Goal: Task Accomplishment & Management: Use online tool/utility

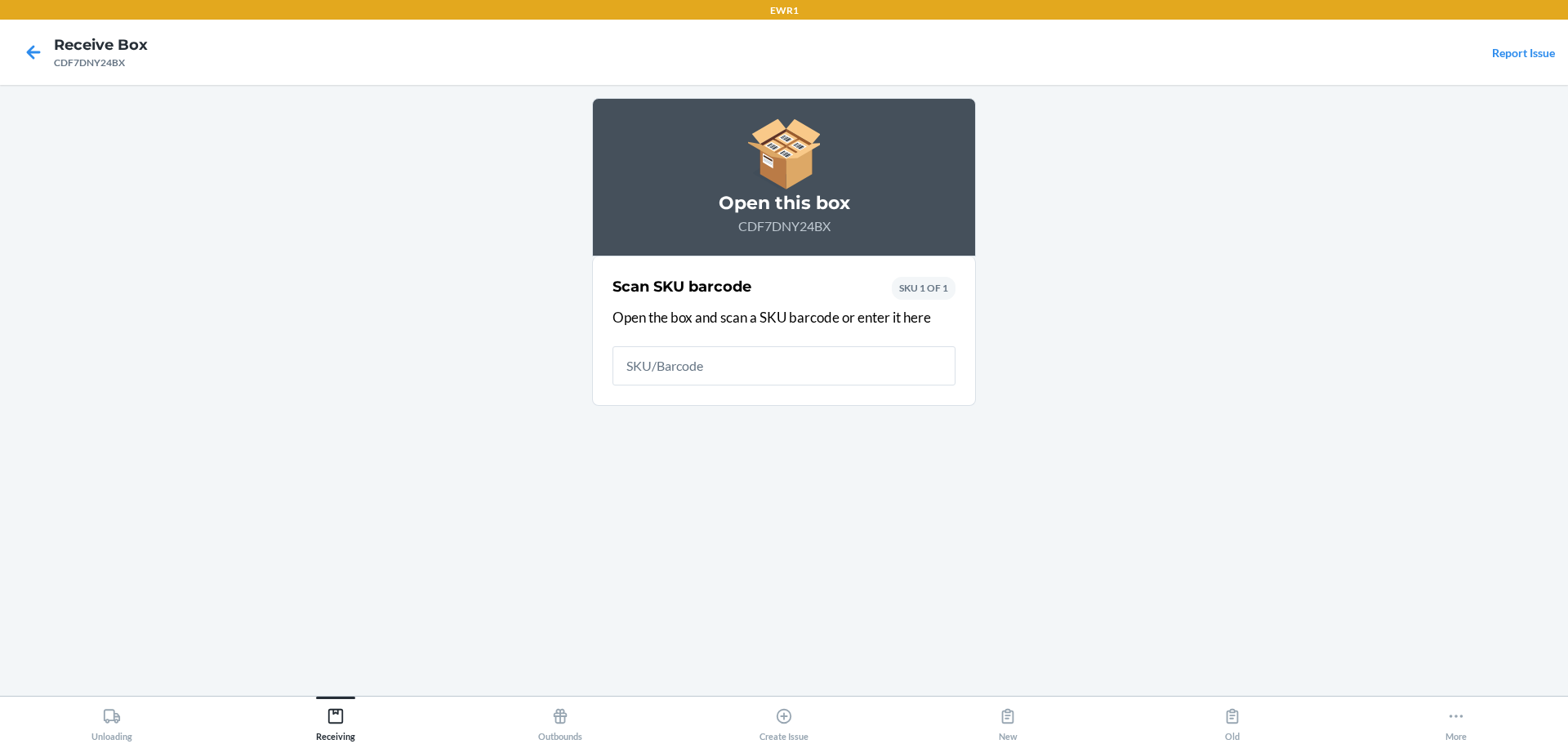
click at [731, 352] on input "text" at bounding box center [784, 366] width 343 height 39
type input "DFVE3LMSHRS"
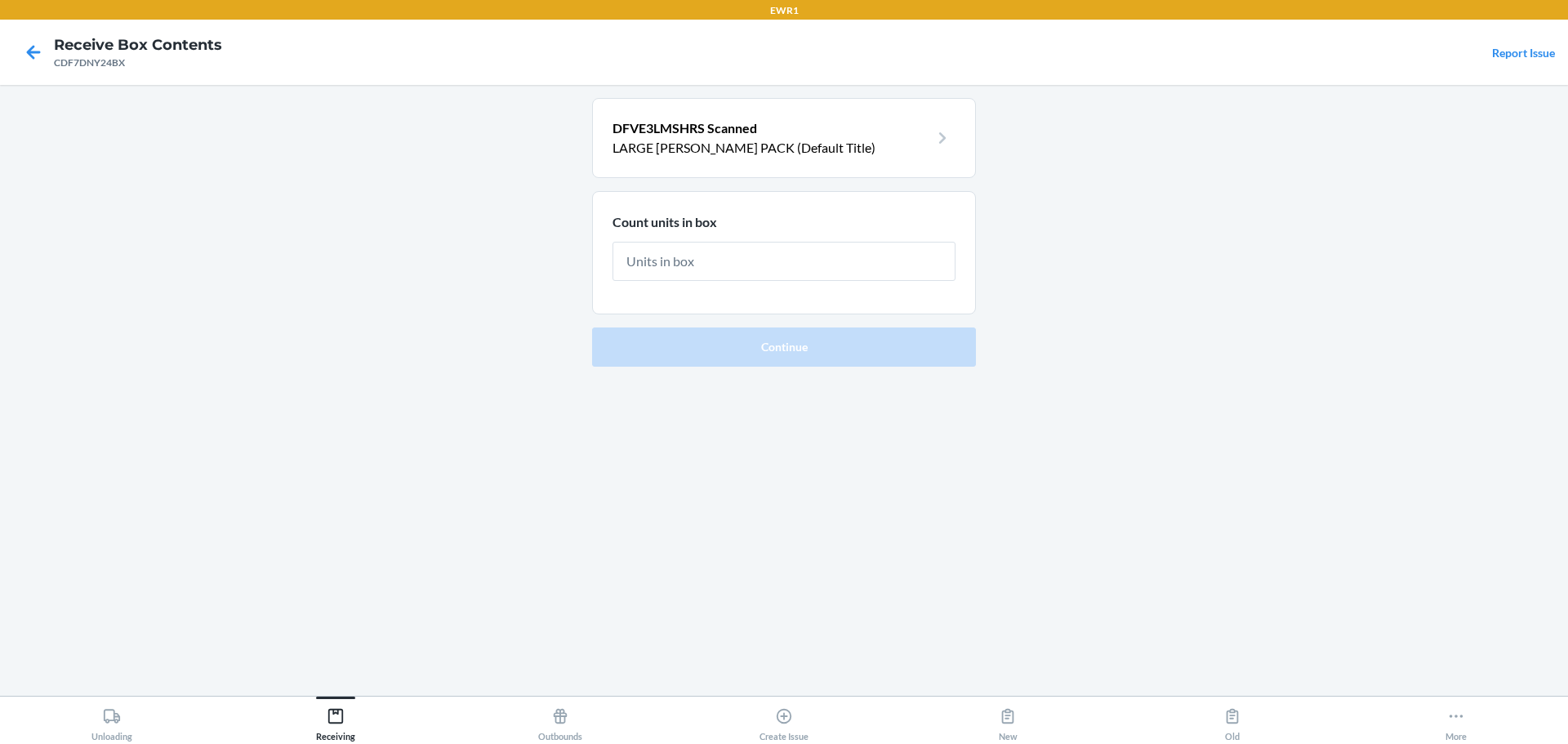
click at [808, 156] on p "LARGE [PERSON_NAME] PACK (Default Title)" at bounding box center [771, 148] width 317 height 19
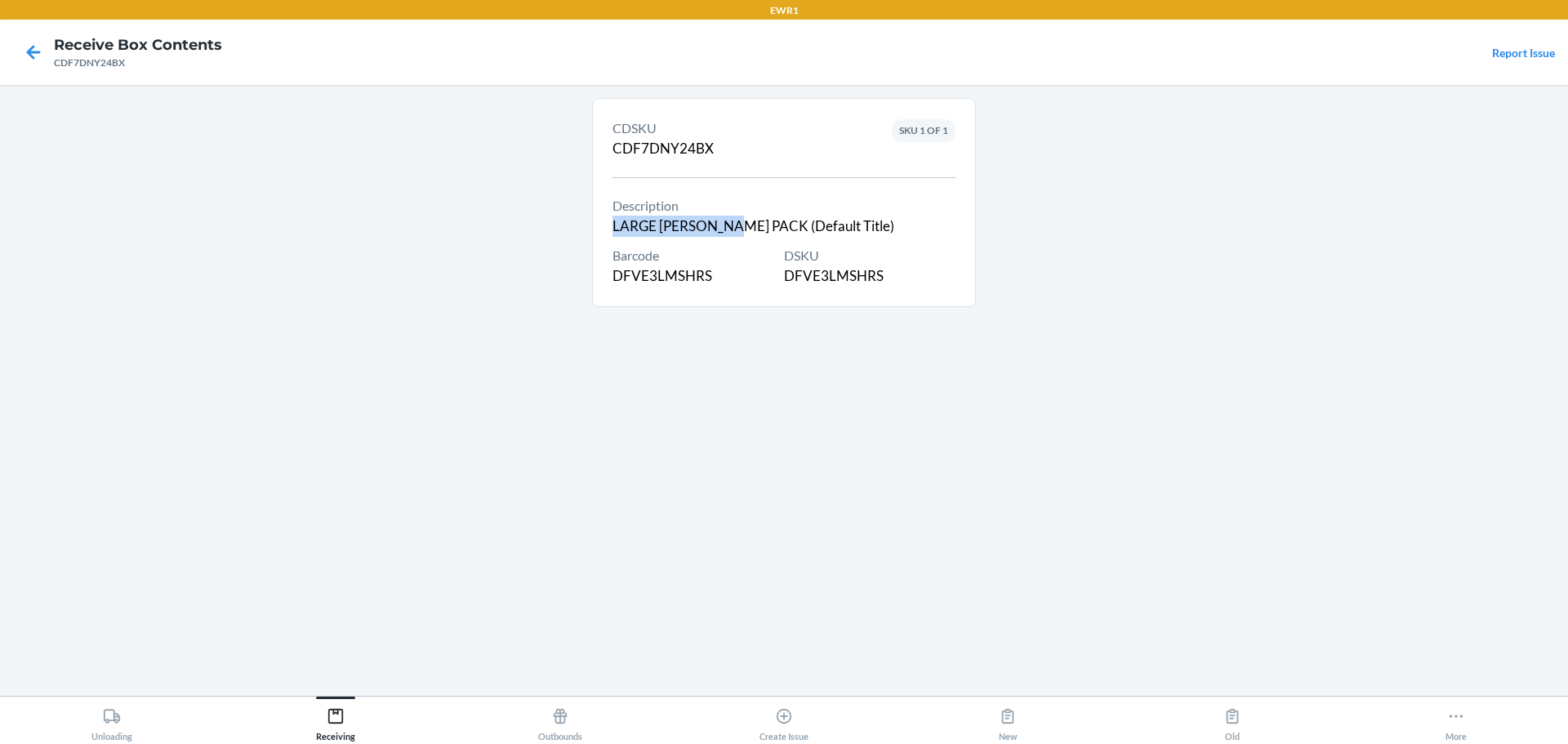
drag, startPoint x: 732, startPoint y: 229, endPoint x: 572, endPoint y: 232, distance: 160.0
click at [572, 232] on main "CDSKU CDF7DNY24BX Description LARGE [PERSON_NAME] PACK (Default Title) Barcode …" at bounding box center [784, 391] width 1568 height 611
copy div "LARGE [PERSON_NAME] PACK"
click at [863, 286] on div "DSKU DFVE3LMSHRS" at bounding box center [870, 266] width 171 height 40
click at [863, 283] on div "DSKU DFVE3LMSHRS" at bounding box center [870, 266] width 171 height 40
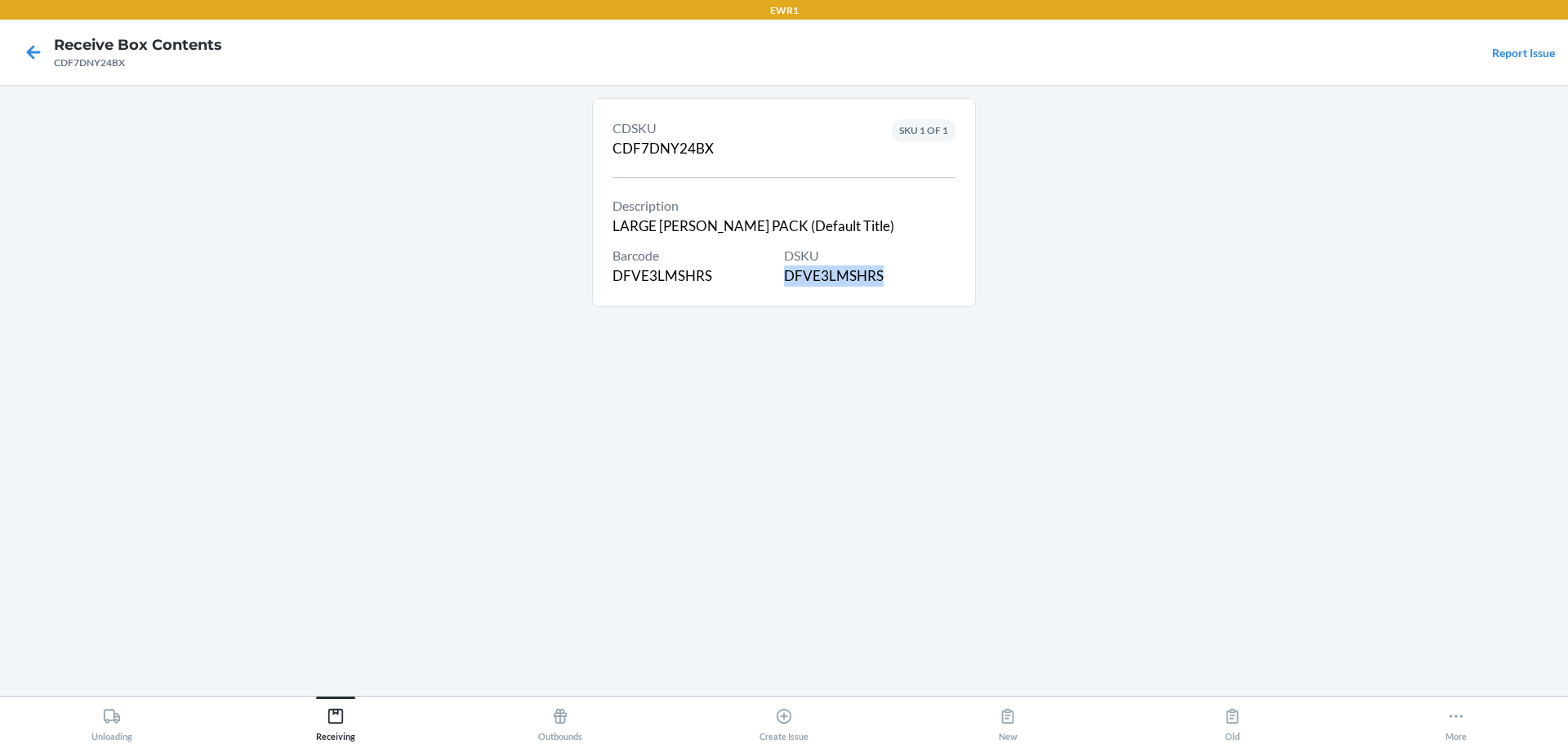
click at [863, 283] on div "DSKU DFVE3LMSHRS" at bounding box center [870, 266] width 171 height 40
copy div "DFVE3LMSHRS"
click at [36, 48] on icon at bounding box center [33, 52] width 28 height 28
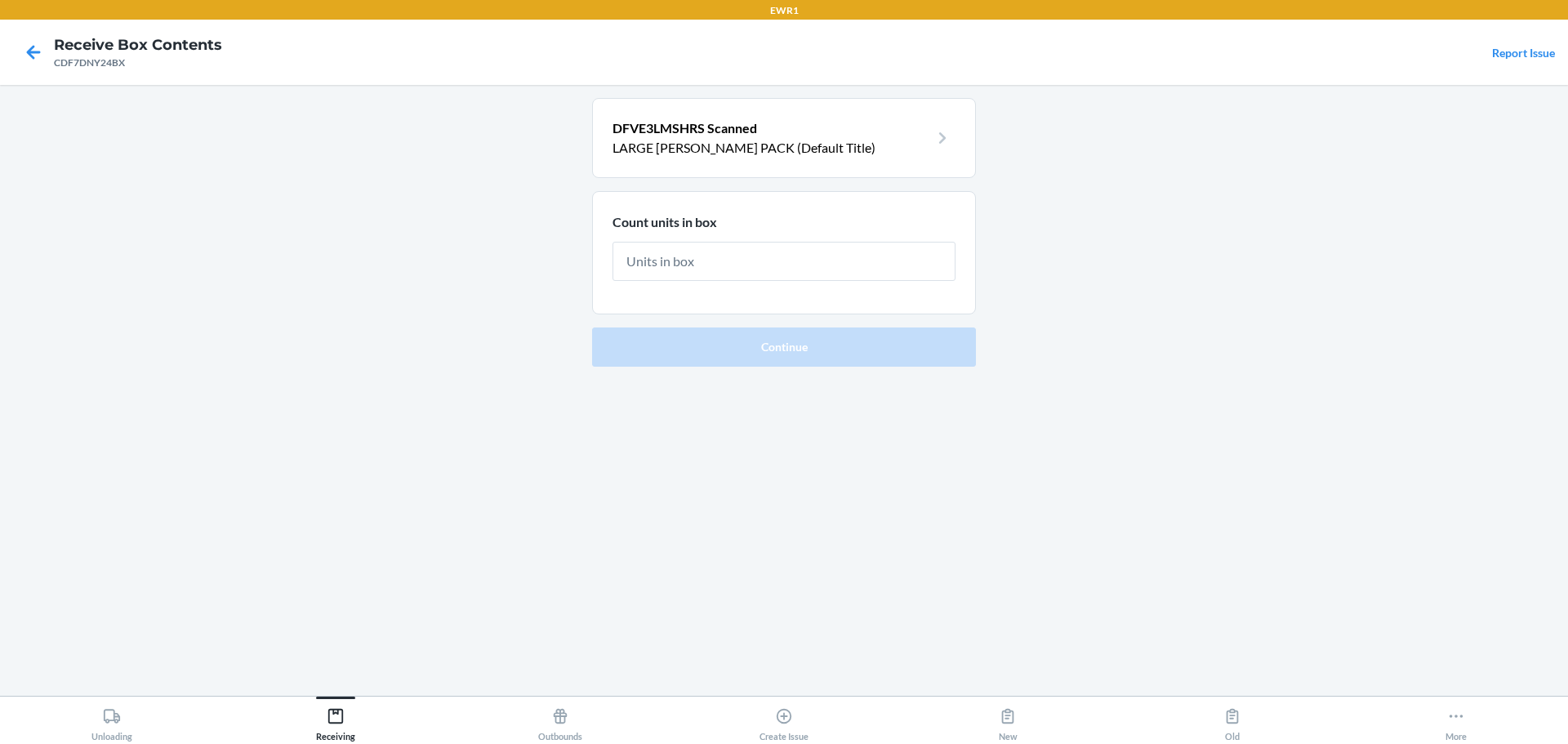
click at [773, 143] on p "LARGE [PERSON_NAME] PACK (Default Title)" at bounding box center [771, 148] width 317 height 19
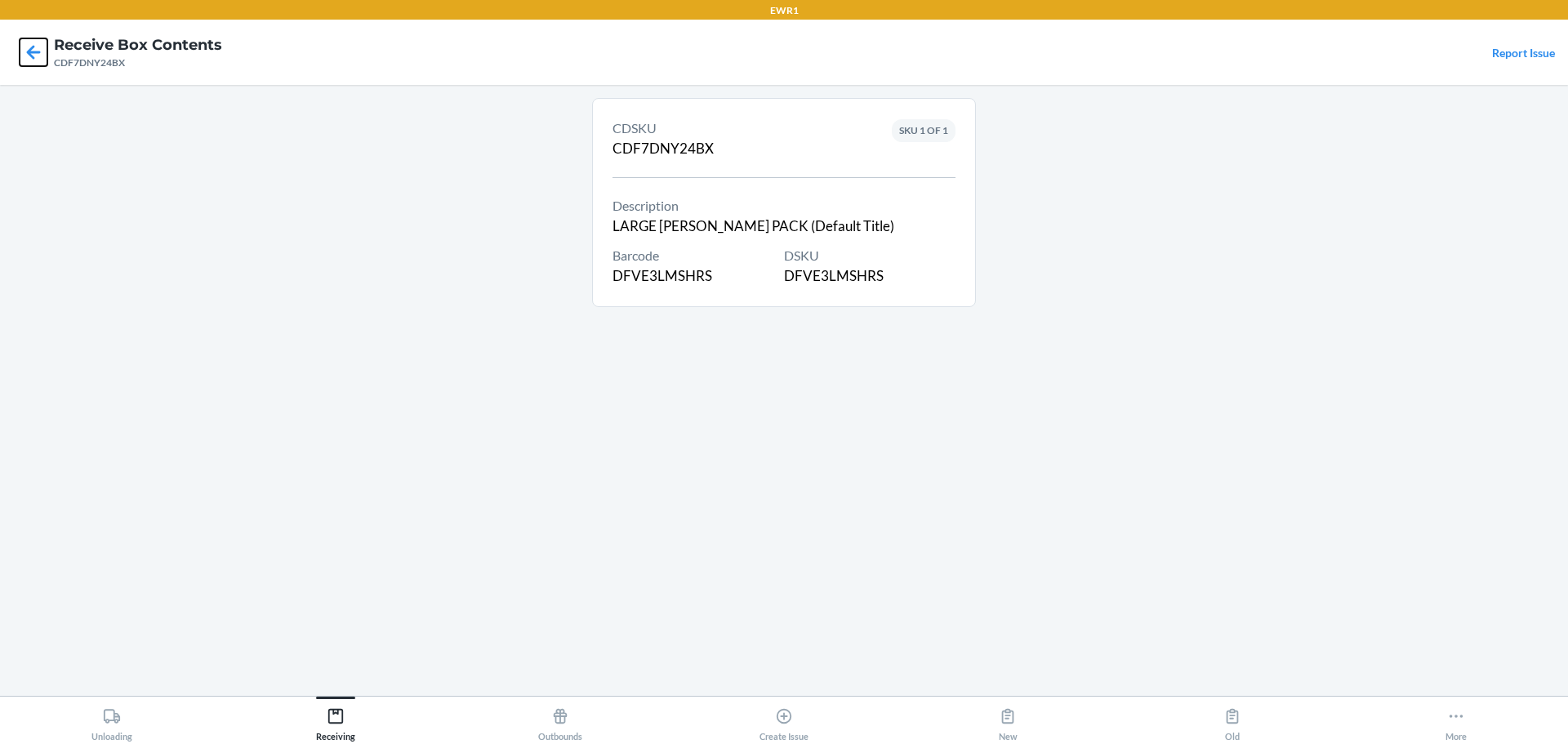
click at [40, 50] on icon at bounding box center [33, 52] width 28 height 28
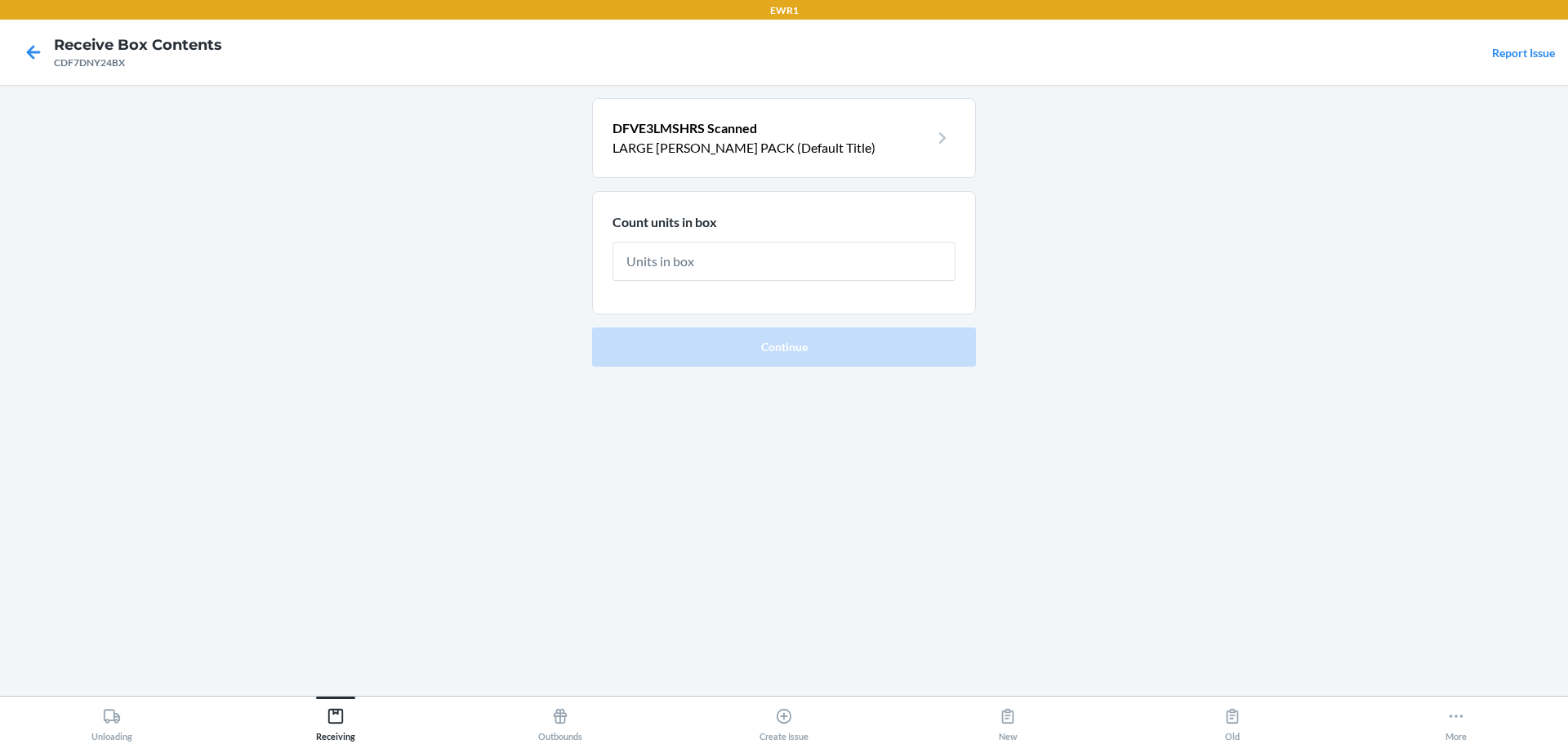
type input "5"
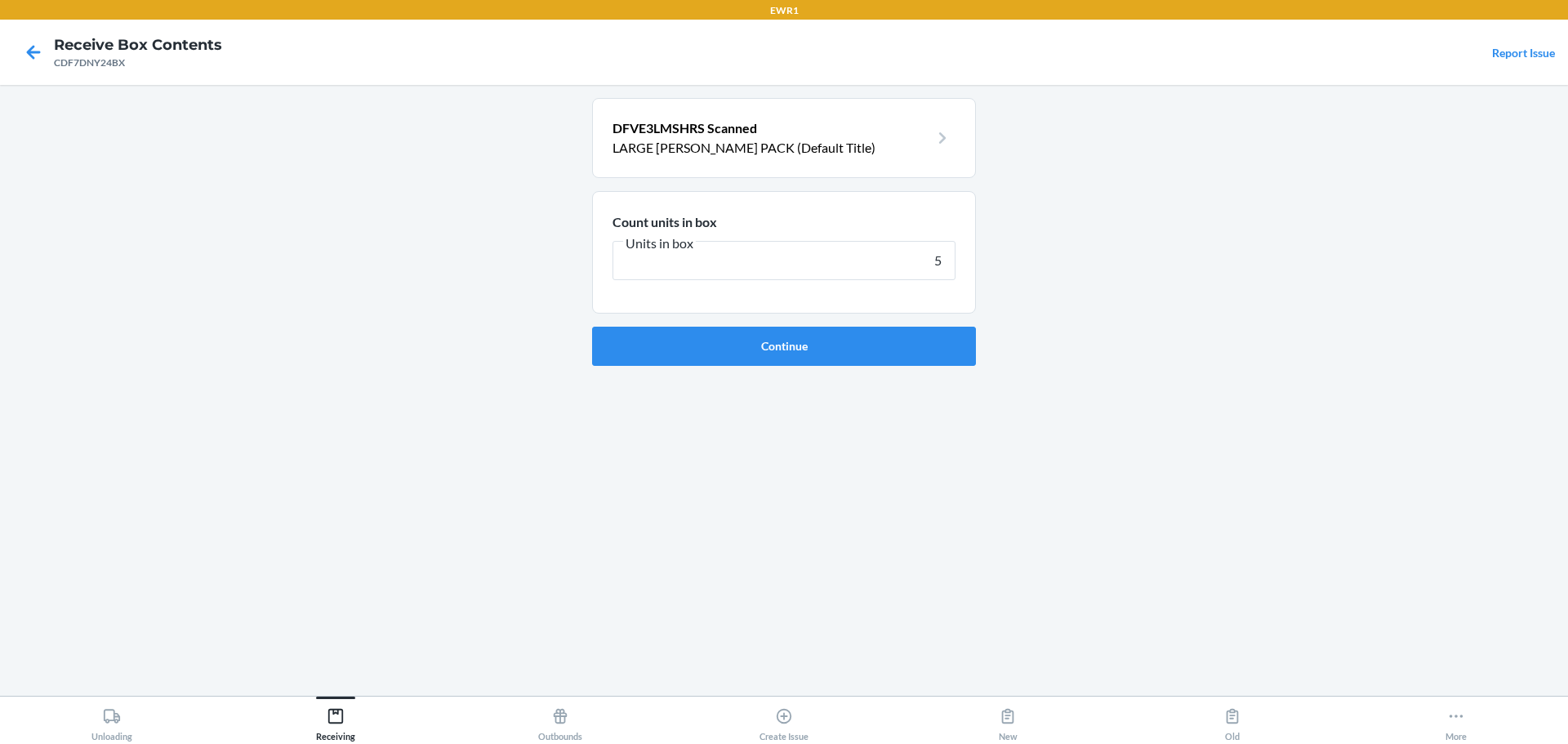
click button "Continue" at bounding box center [784, 346] width 384 height 39
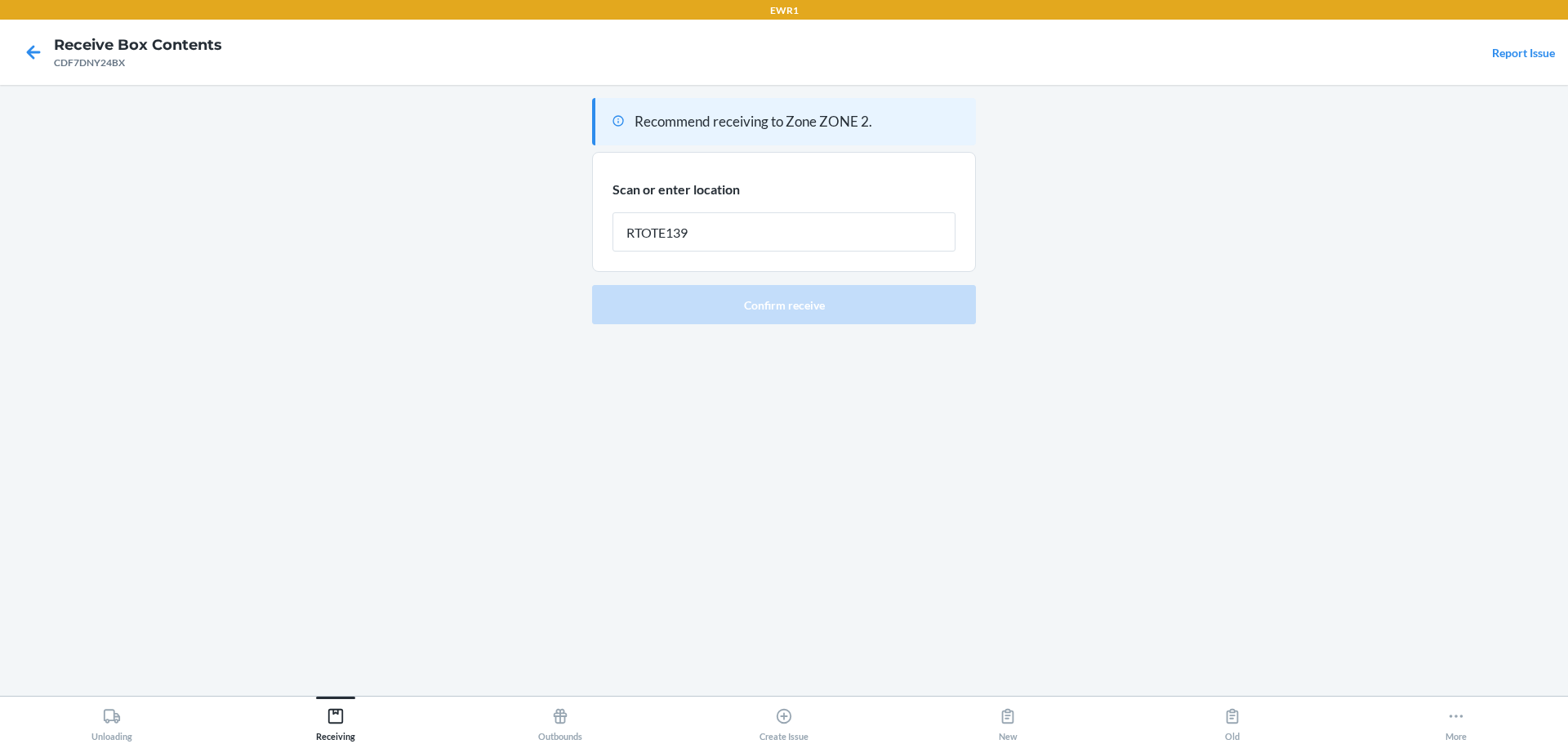
type input "RTOTE139"
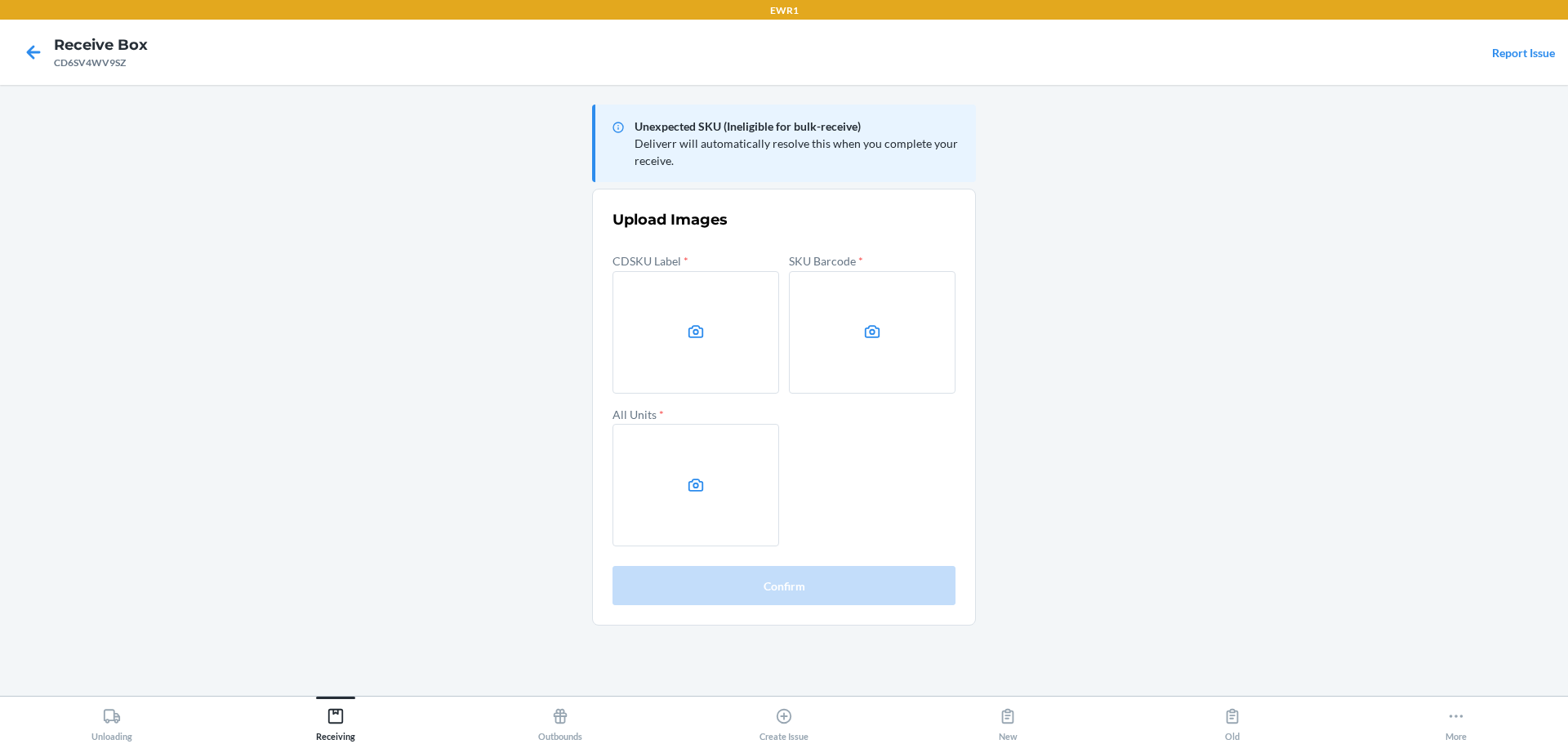
click at [1314, 322] on main "Unexpected SKU (Ineligible for bulk-receive) Deliverr will automatically resolv…" at bounding box center [784, 391] width 1568 height 611
click at [909, 298] on label at bounding box center [872, 332] width 167 height 122
click at [0, 0] on input "file" at bounding box center [0, 0] width 0 height 0
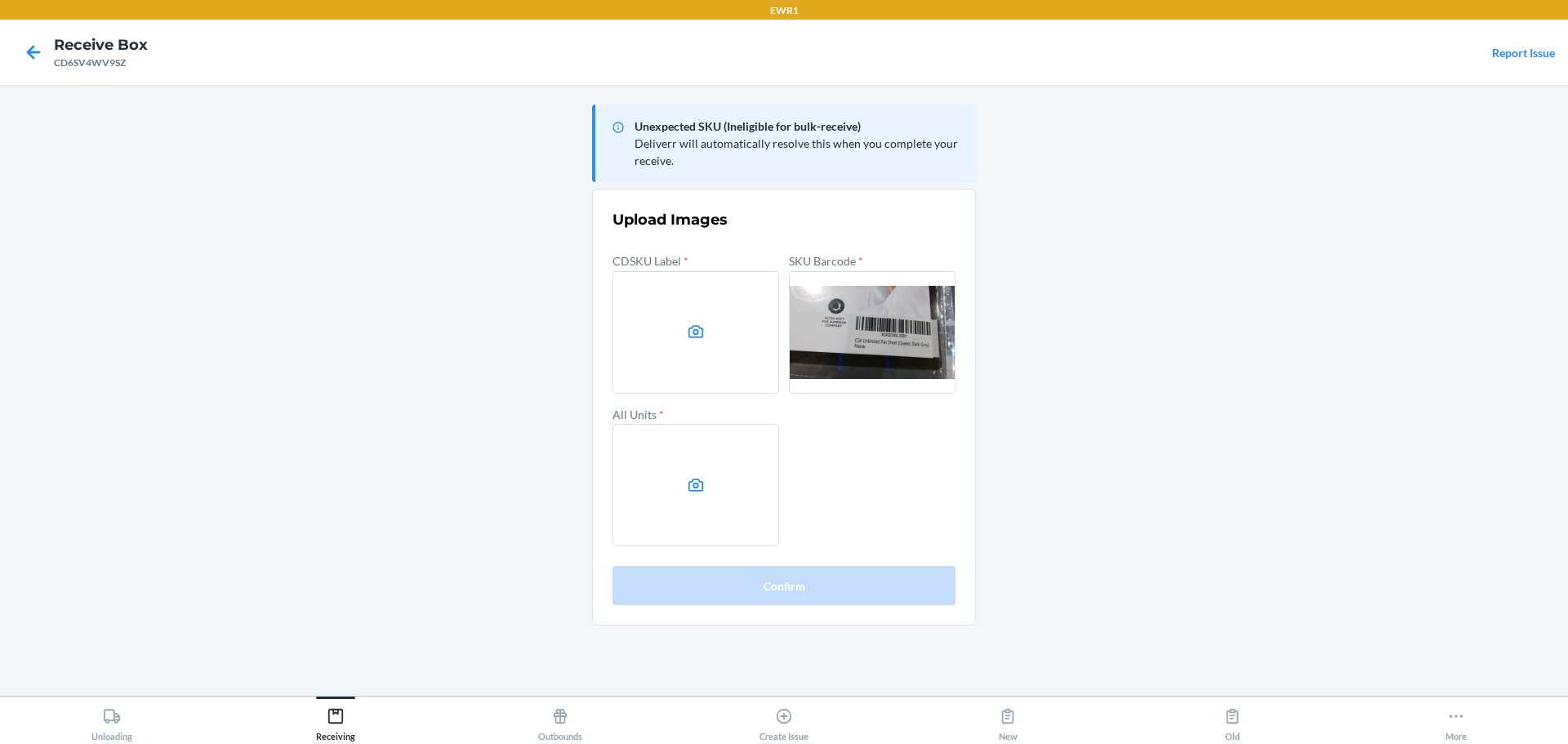
click at [1330, 348] on main "Unexpected SKU (Ineligible for bulk-receive) Deliverr will automatically resolv…" at bounding box center [784, 391] width 1568 height 611
click at [729, 305] on label at bounding box center [696, 332] width 167 height 122
click at [0, 0] on input "file" at bounding box center [0, 0] width 0 height 0
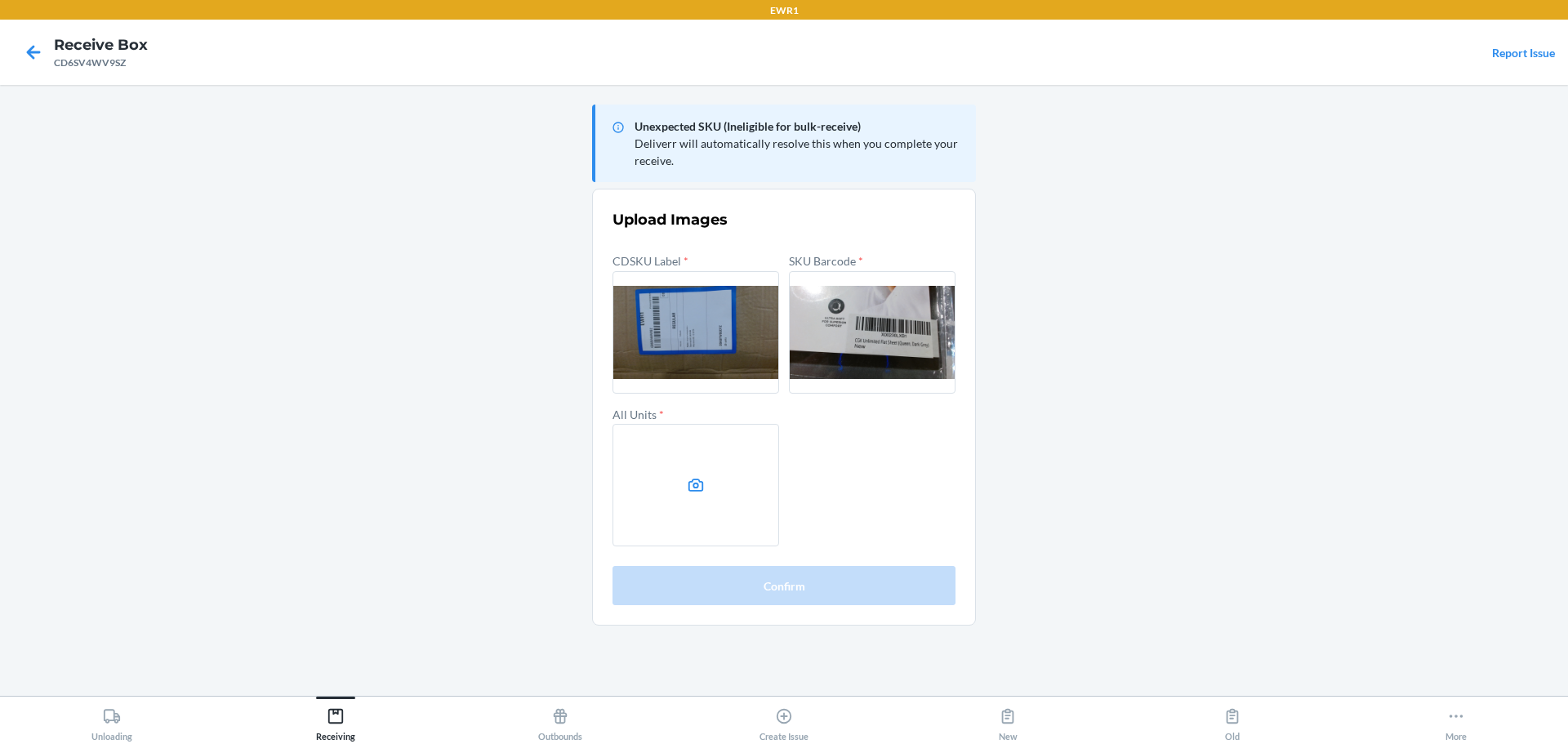
click at [754, 463] on label at bounding box center [696, 485] width 167 height 122
click at [0, 0] on input "file" at bounding box center [0, 0] width 0 height 0
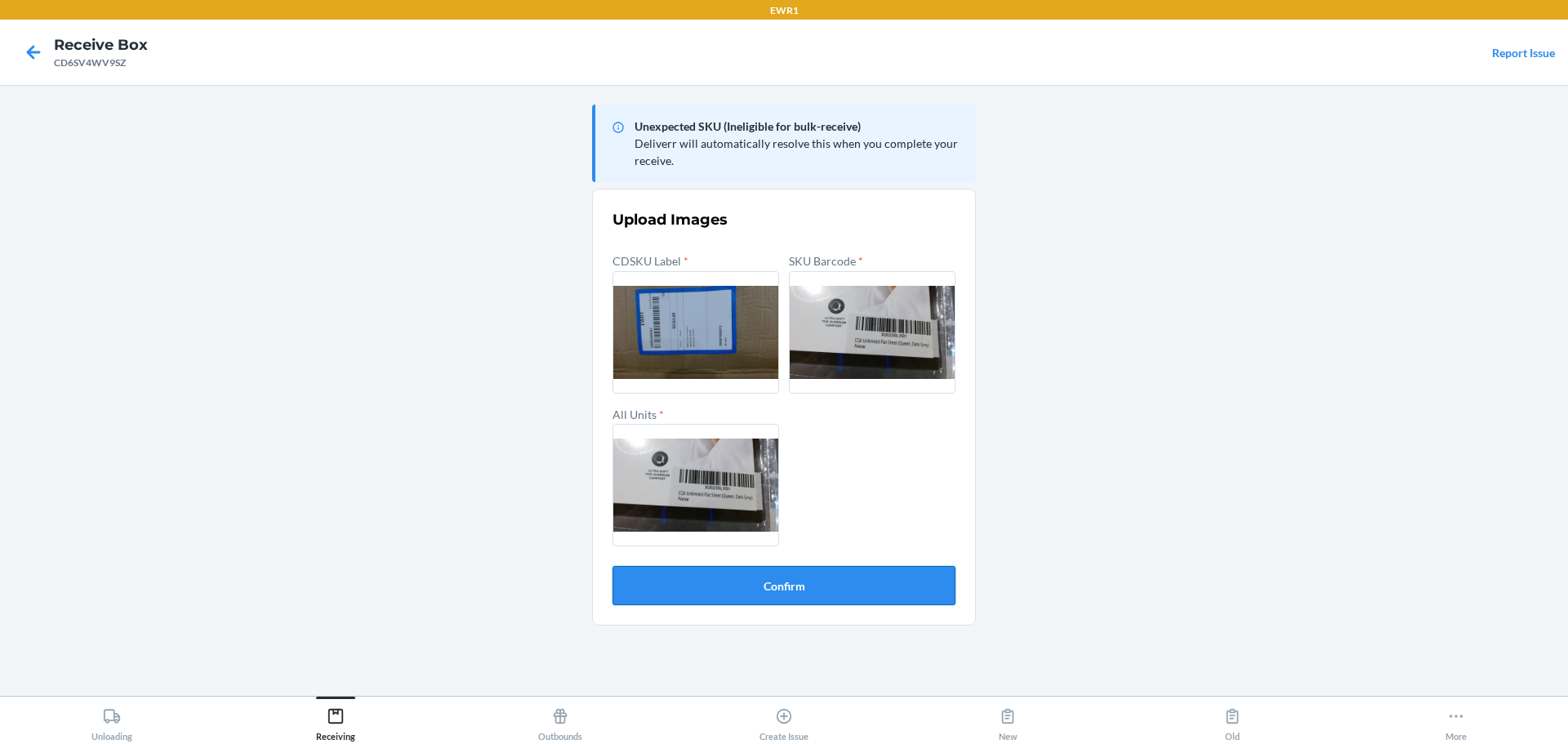
click at [889, 587] on button "Confirm" at bounding box center [784, 585] width 343 height 39
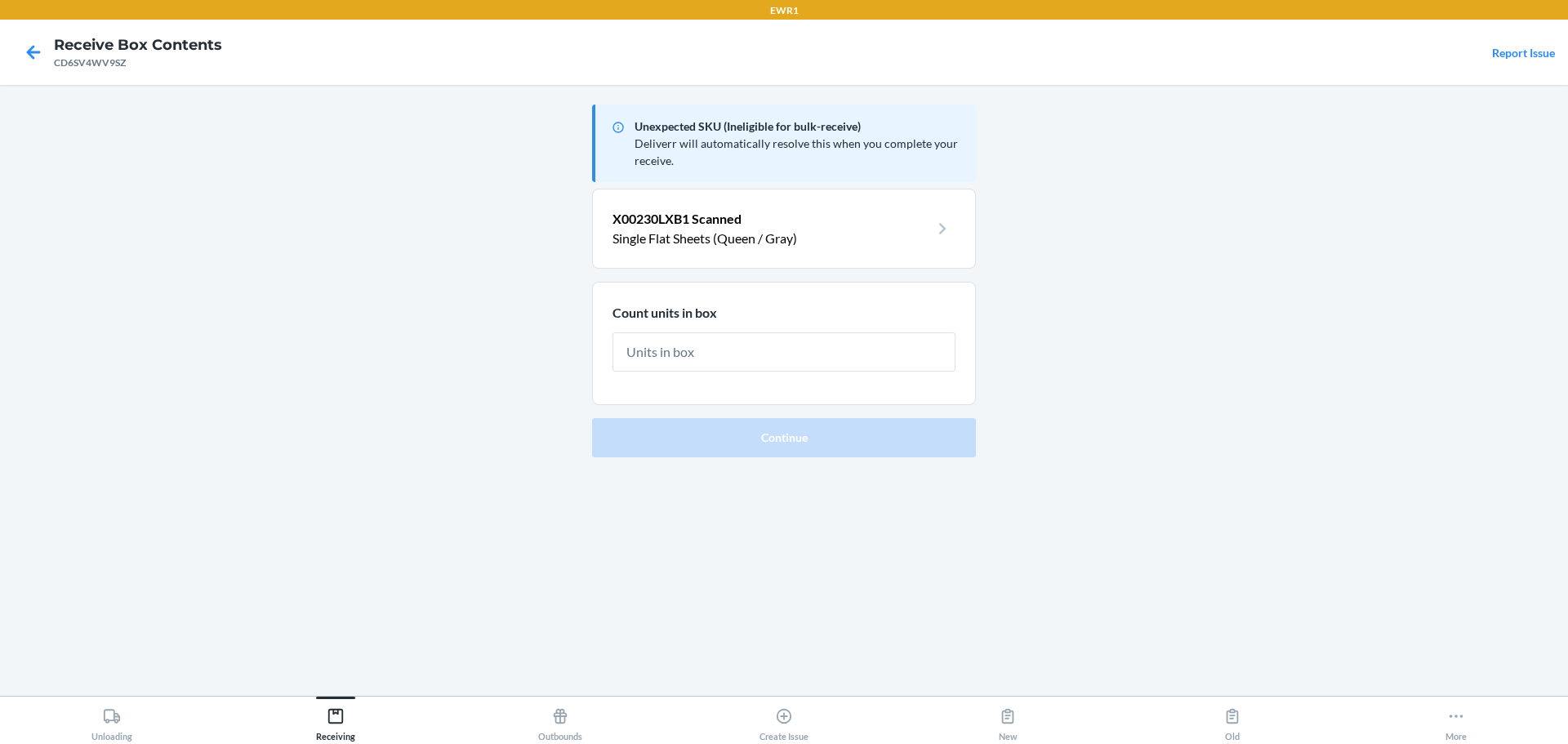
click at [932, 354] on input "text" at bounding box center [784, 352] width 343 height 39
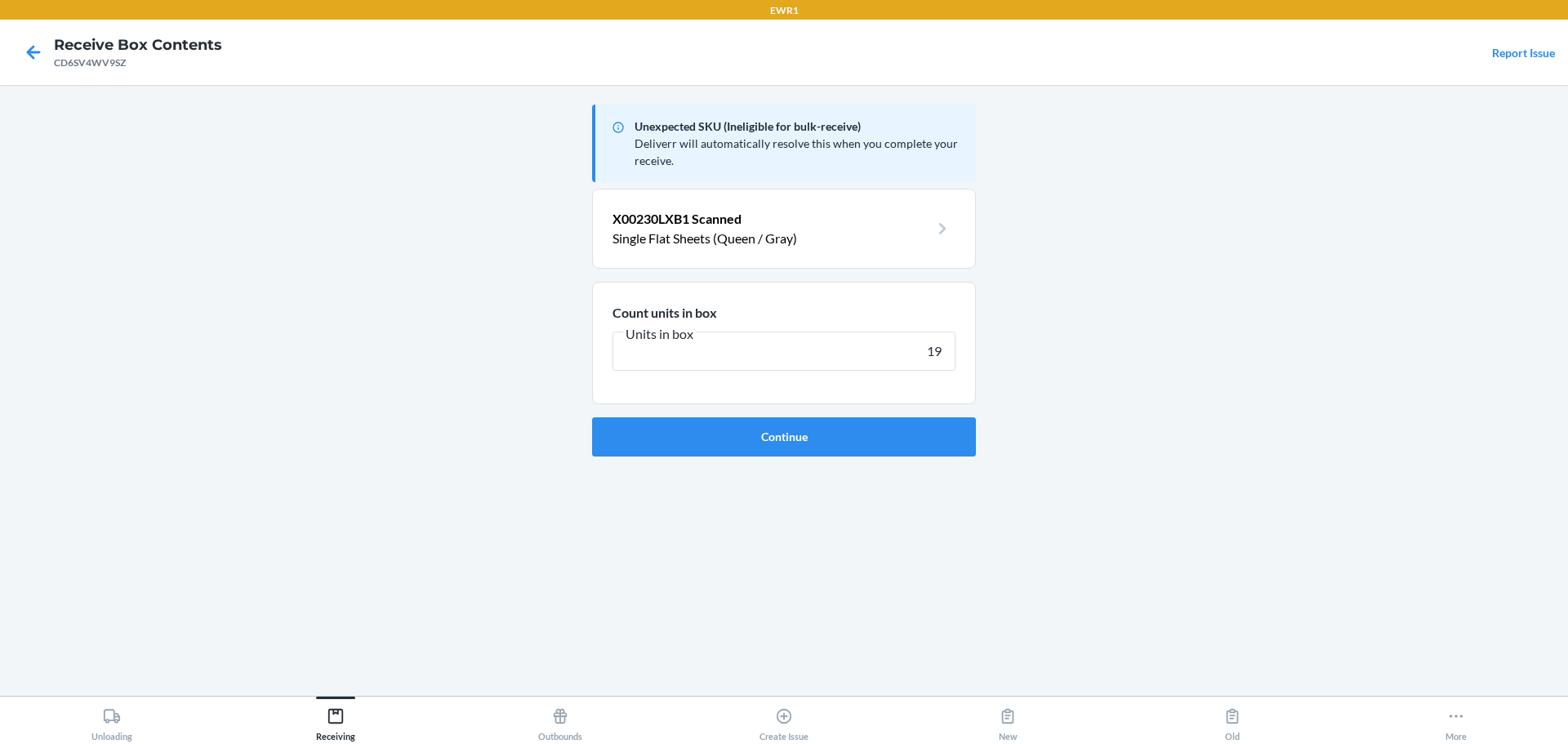
type input "19"
click at [592, 418] on button "Continue" at bounding box center [784, 437] width 384 height 39
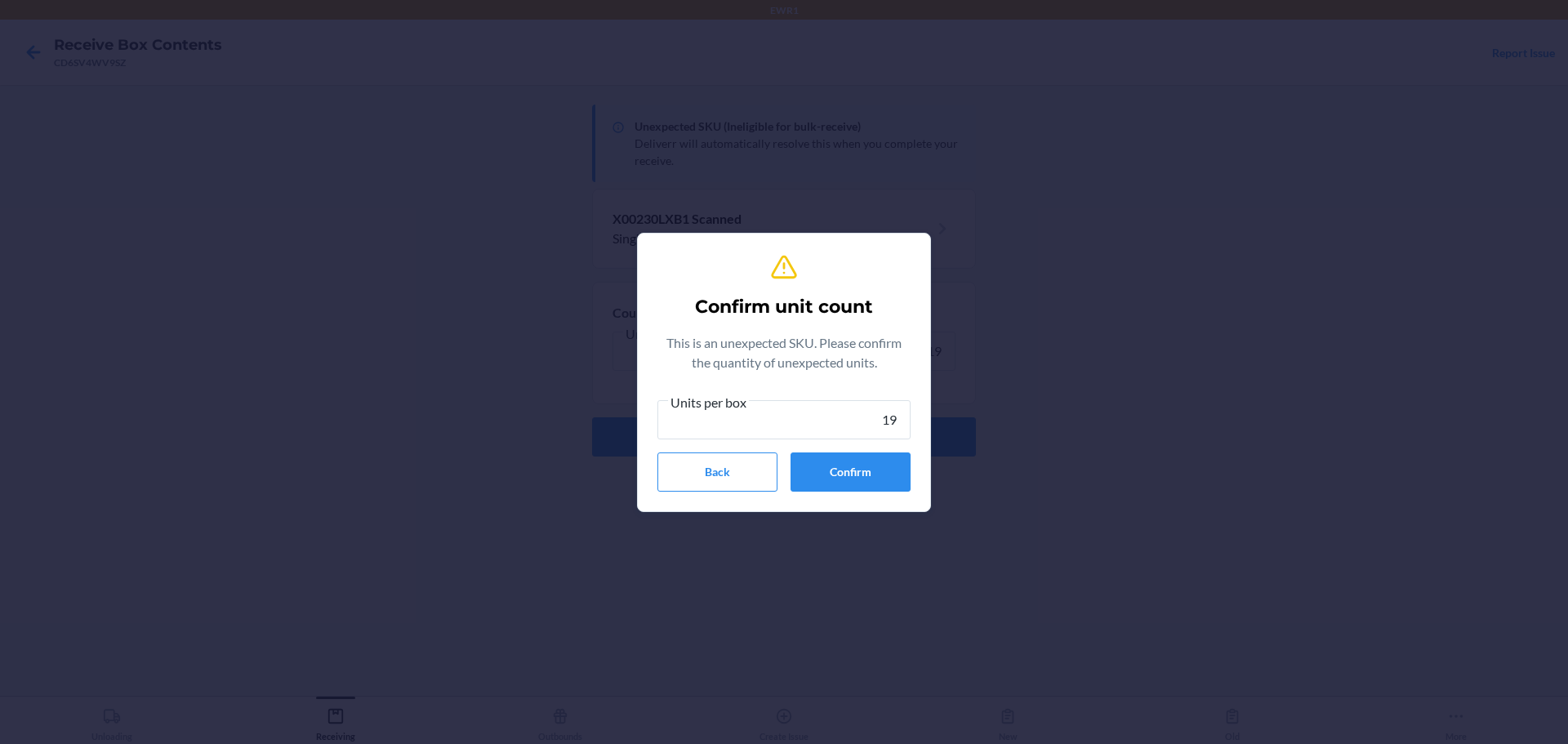
click at [888, 428] on input "19" at bounding box center [784, 419] width 253 height 39
click at [878, 425] on input "19" at bounding box center [784, 419] width 253 height 39
click at [897, 422] on input "19" at bounding box center [784, 419] width 253 height 39
type input "19"
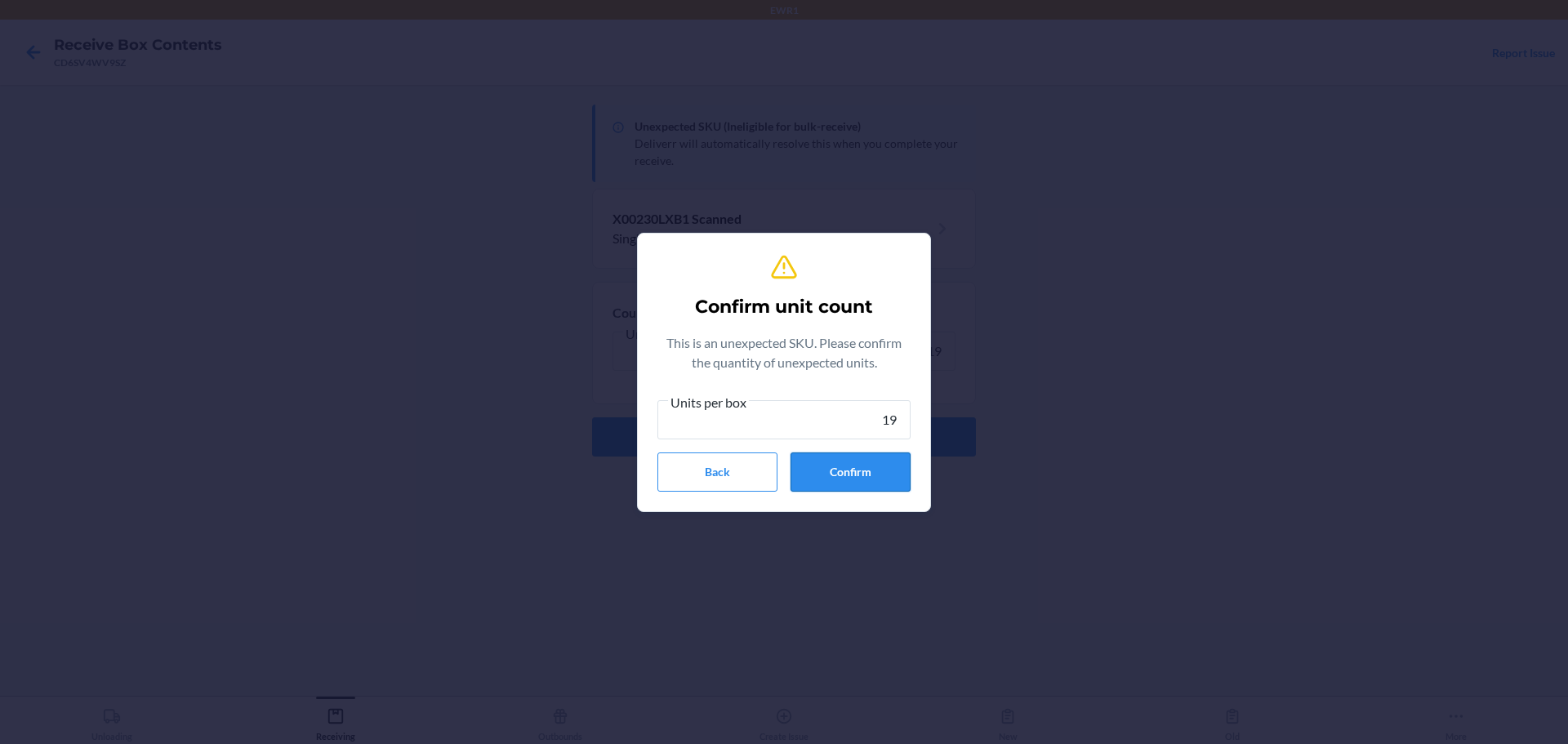
click at [855, 461] on button "Confirm" at bounding box center [850, 472] width 120 height 39
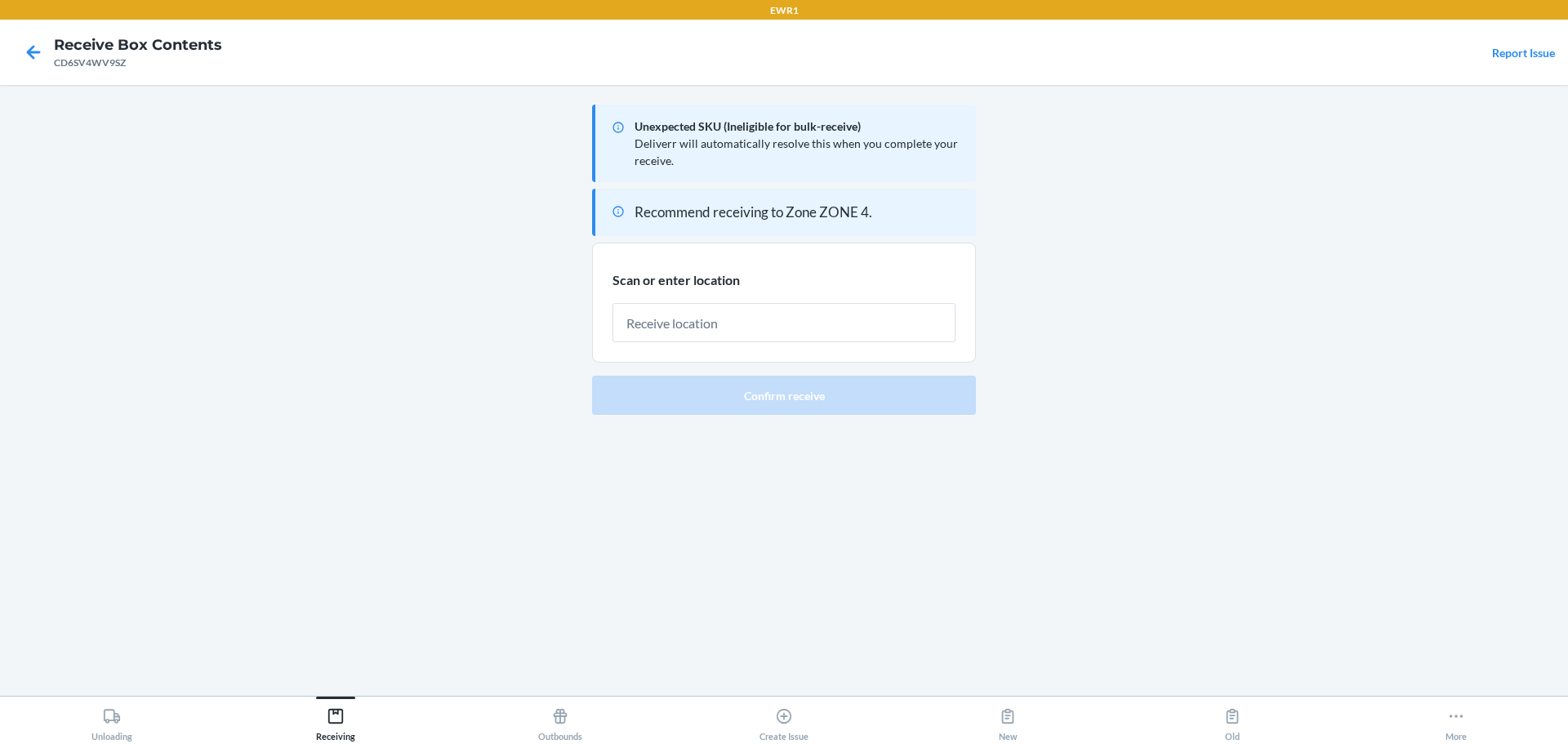
click at [1203, 720] on div "EWR1 Receive Box Contents CD6SV4WV9SZ Report Issue Unexpected SKU (Ineligible f…" at bounding box center [784, 372] width 1568 height 744
click at [752, 333] on input "text" at bounding box center [784, 322] width 343 height 39
type input "RTOTE139"
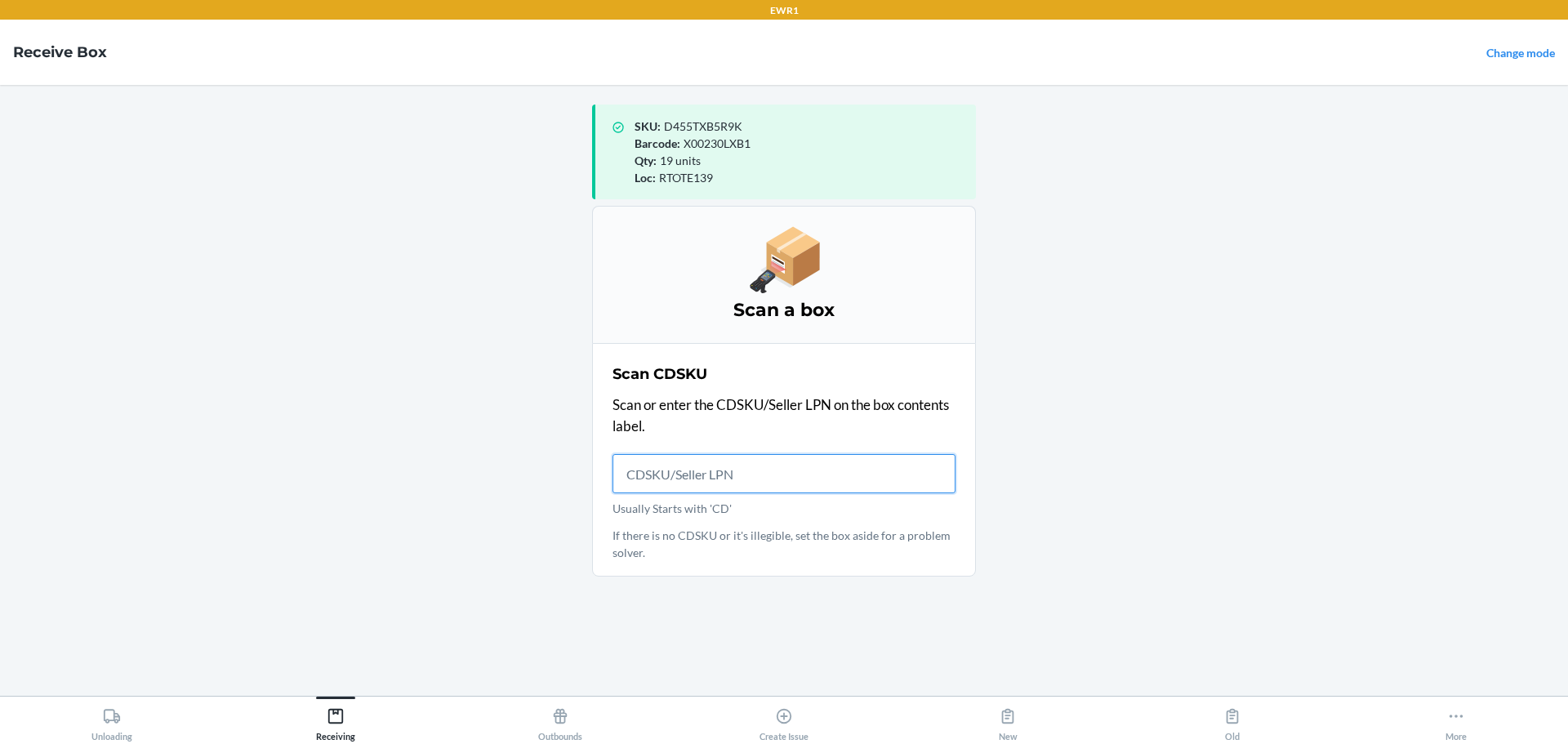
click at [670, 477] on input "Usually Starts with 'CD'" at bounding box center [784, 473] width 343 height 39
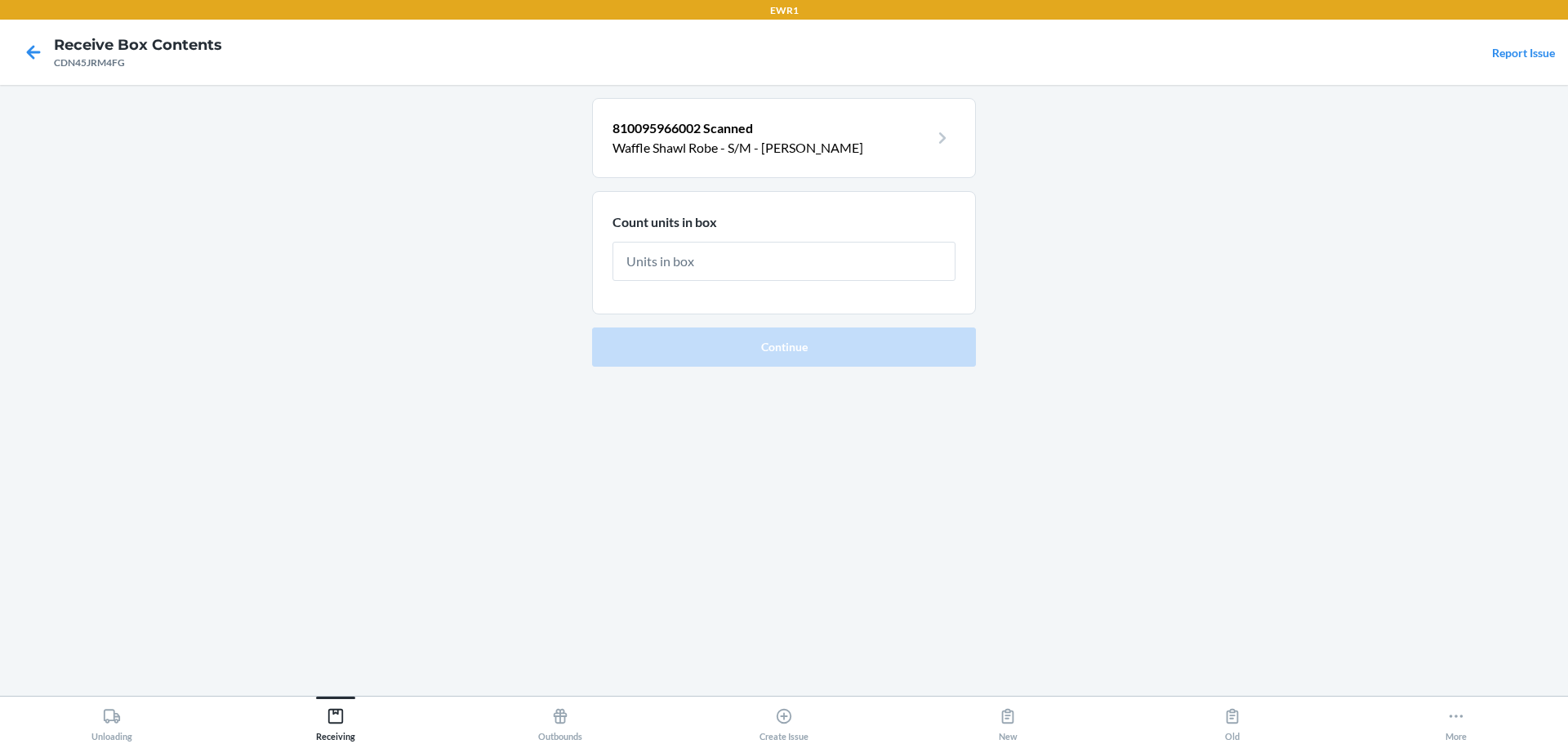
click at [760, 148] on p "Waffle Shawl Robe - S/M - [PERSON_NAME]" at bounding box center [771, 148] width 317 height 19
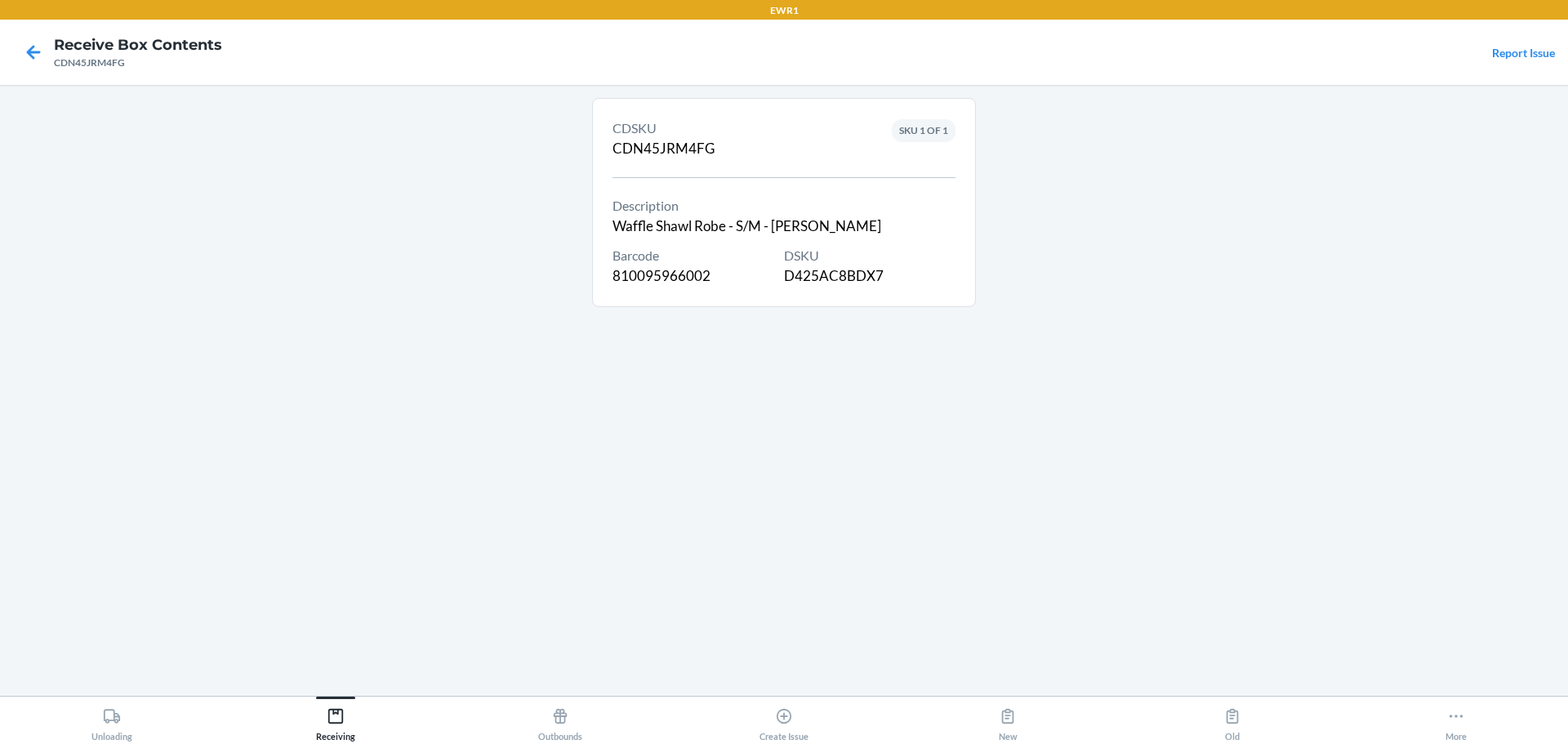
click at [832, 288] on div "CDSKU CDN45JRM4FG Description Waffle Shawl Robe - S/M - [PERSON_NAME] Barcode 8…" at bounding box center [784, 202] width 343 height 178
copy div "D425AC8BDX7"
click at [39, 40] on icon at bounding box center [33, 52] width 28 height 28
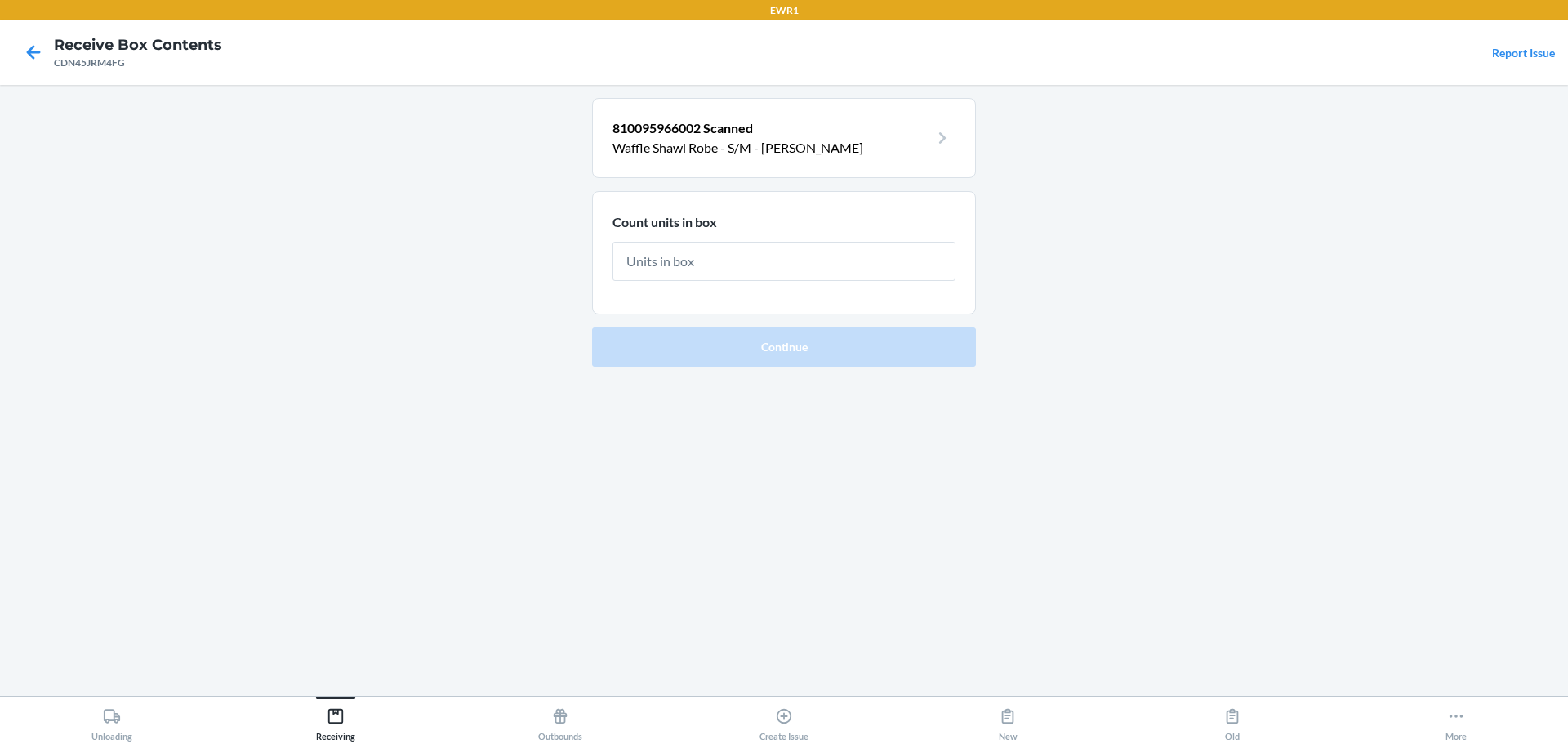
type input "2"
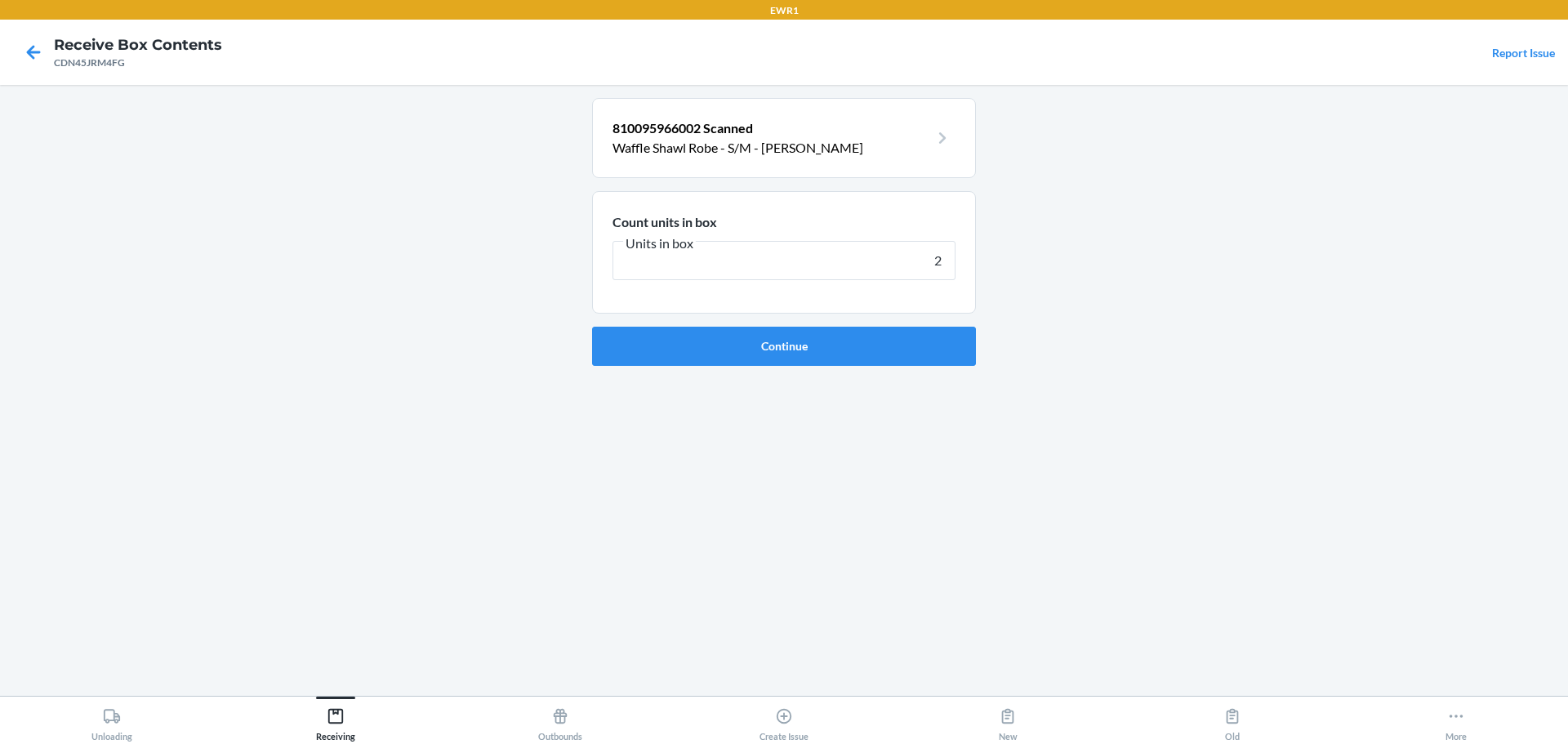
click button "Continue" at bounding box center [784, 346] width 384 height 39
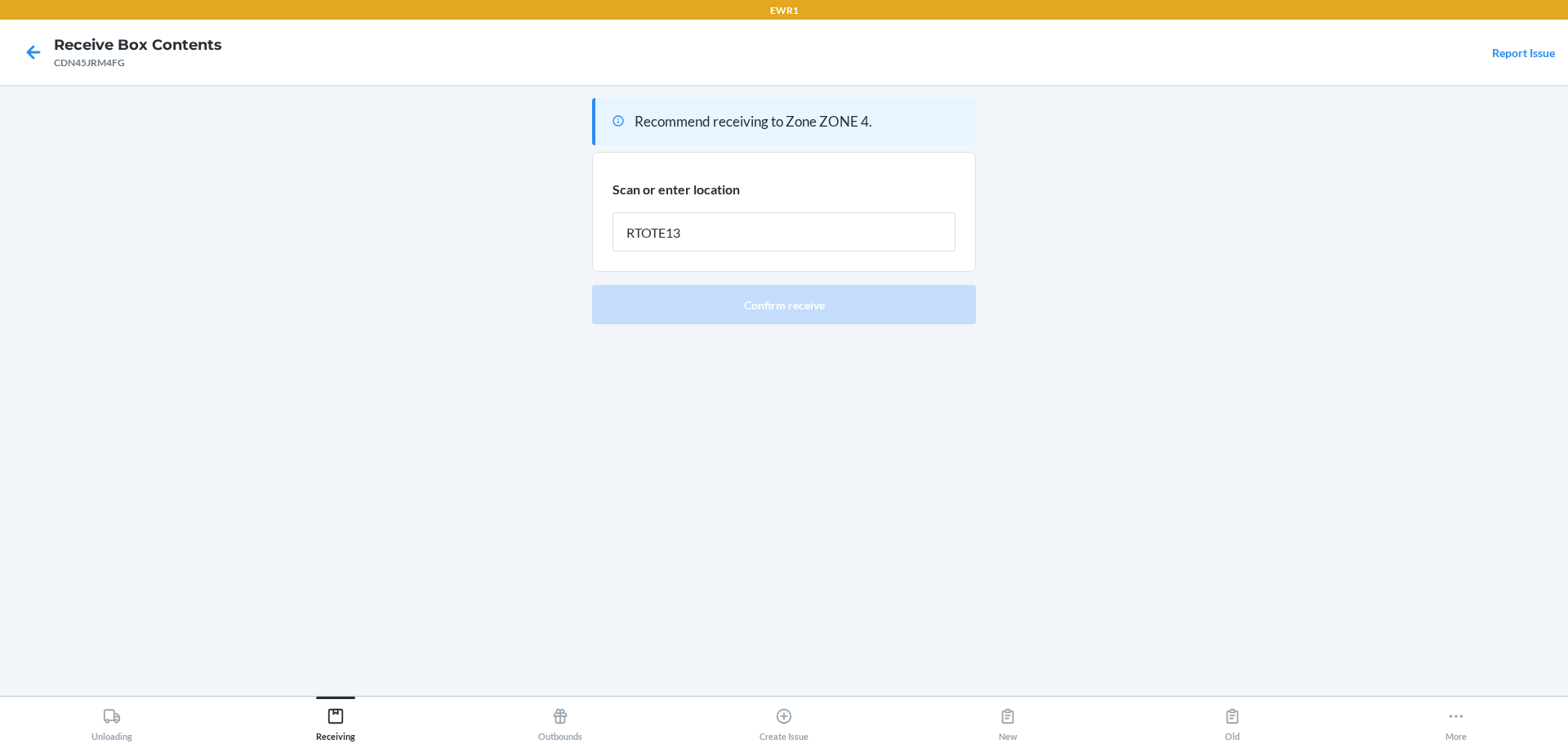
type input "RTOTE139"
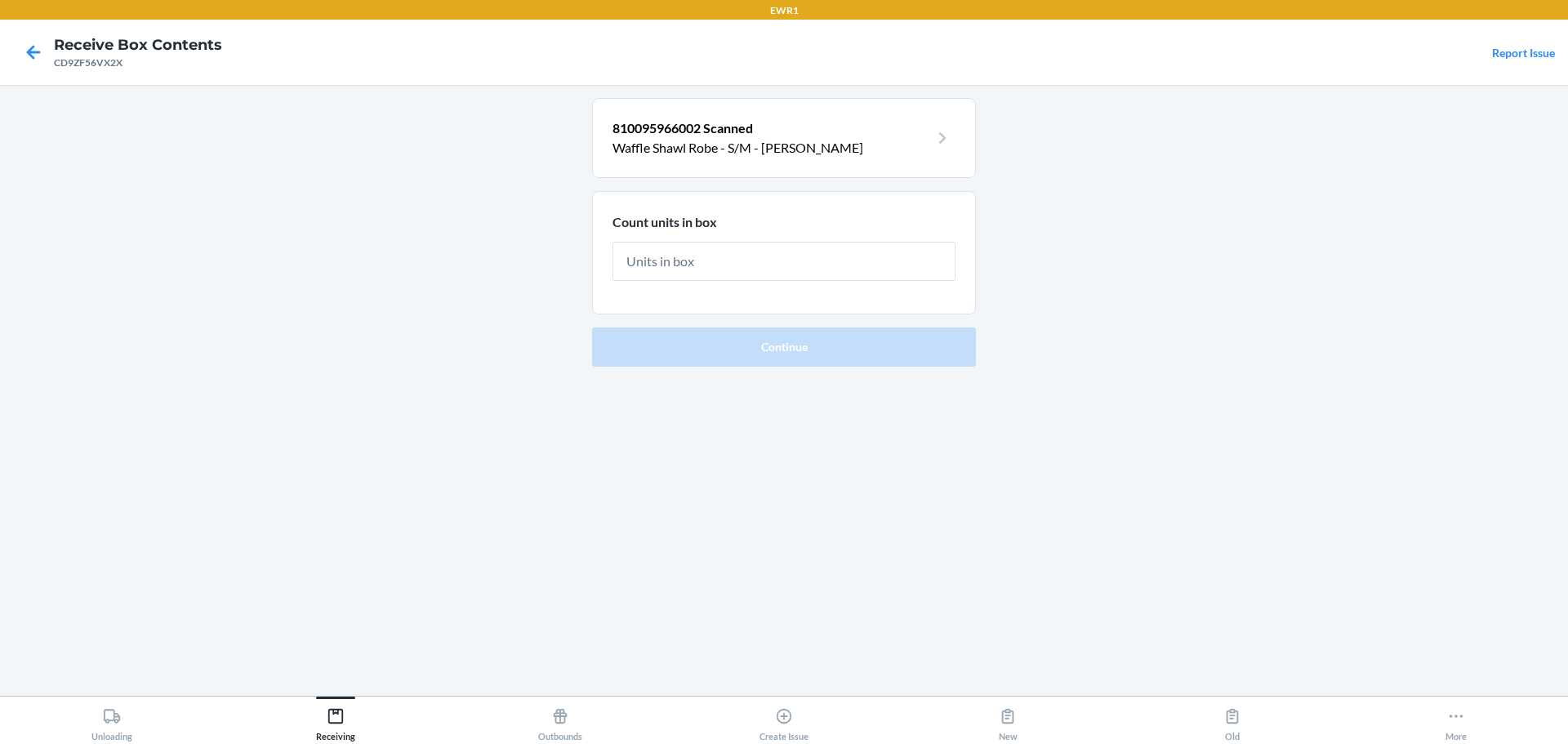
type input "2"
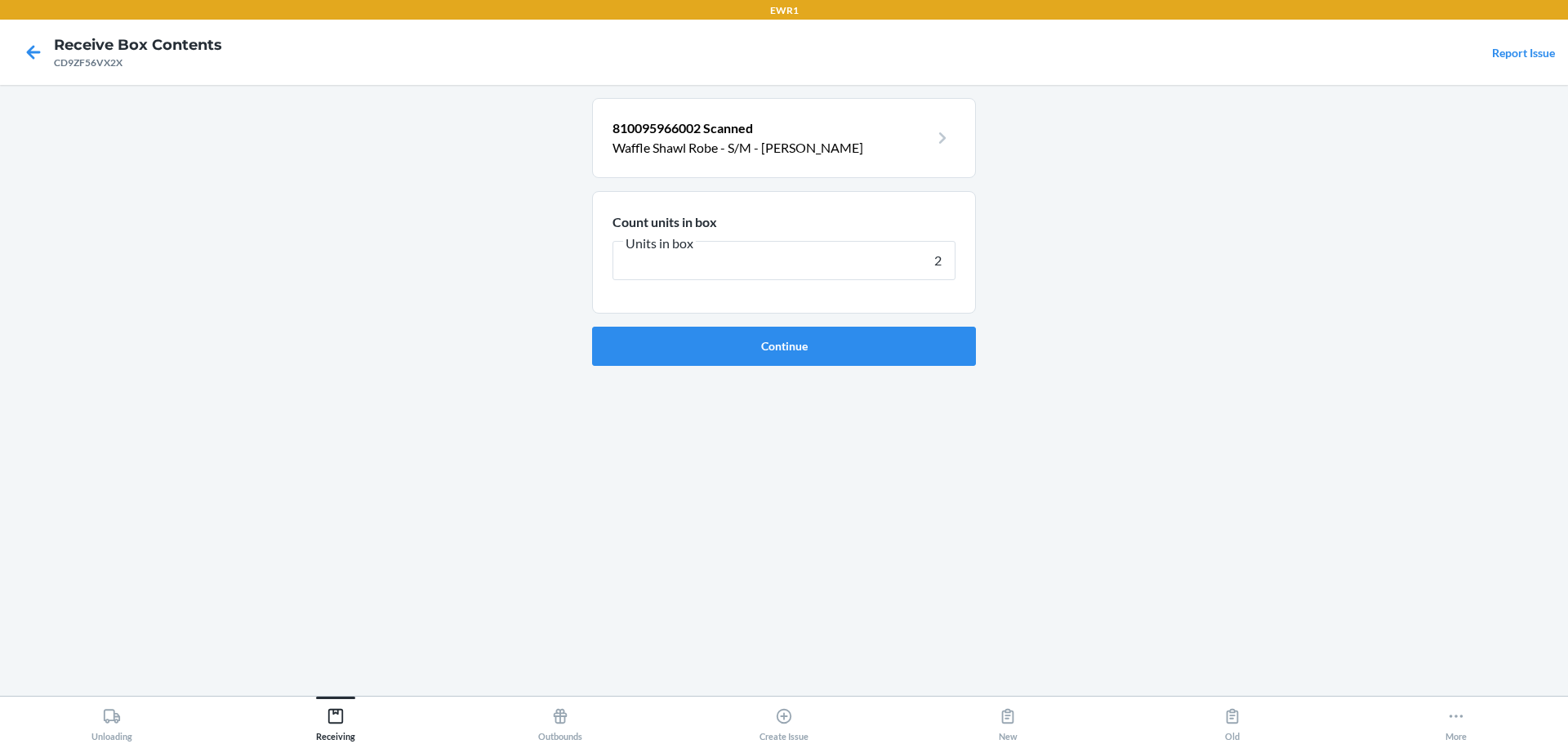
click button "Continue" at bounding box center [784, 346] width 384 height 39
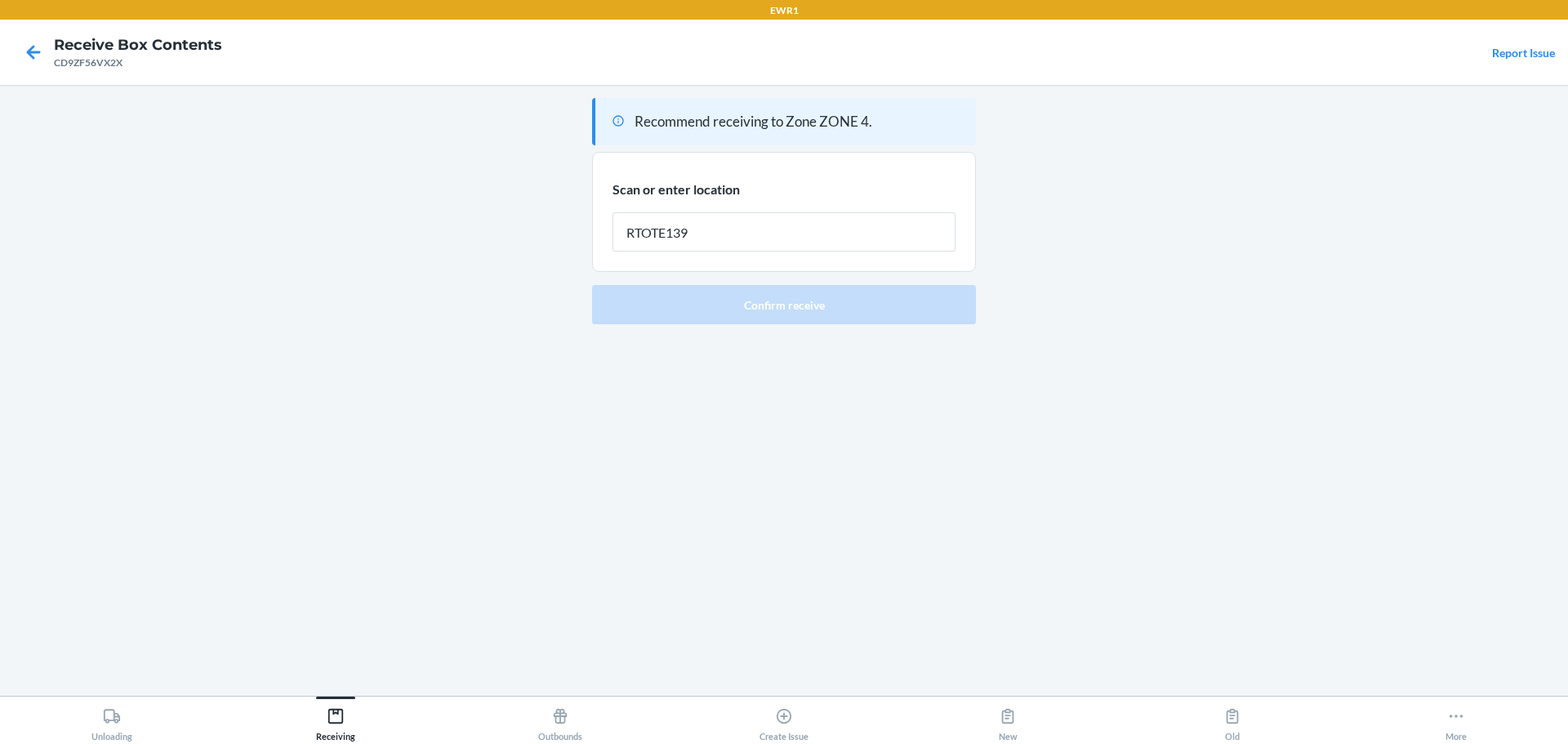
type input "RTOTE139"
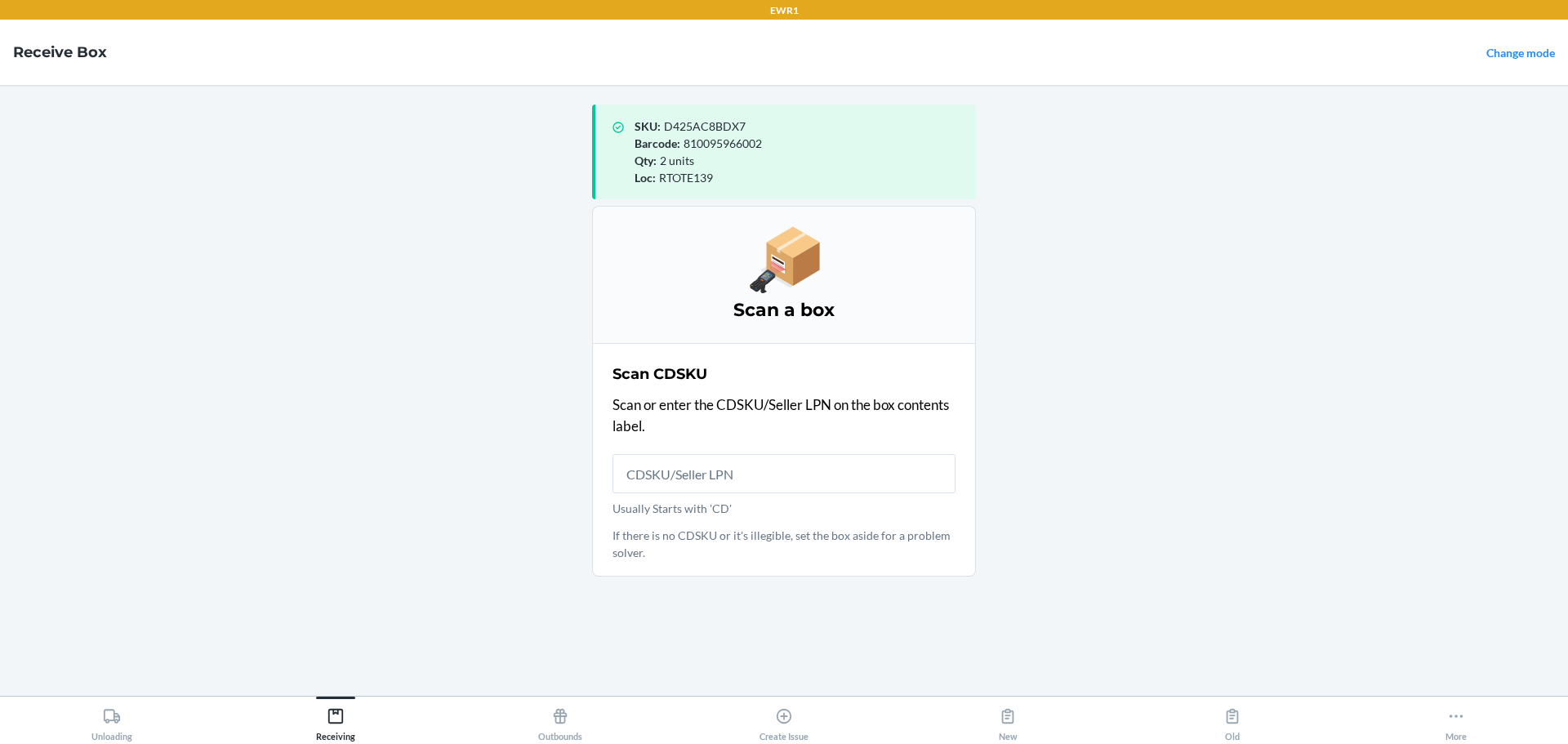
click at [727, 124] on span "D425AC8BDX7" at bounding box center [704, 126] width 82 height 13
copy span "D425AC8BDX7"
click at [733, 482] on input "Usually Starts with 'CD'" at bounding box center [784, 473] width 343 height 39
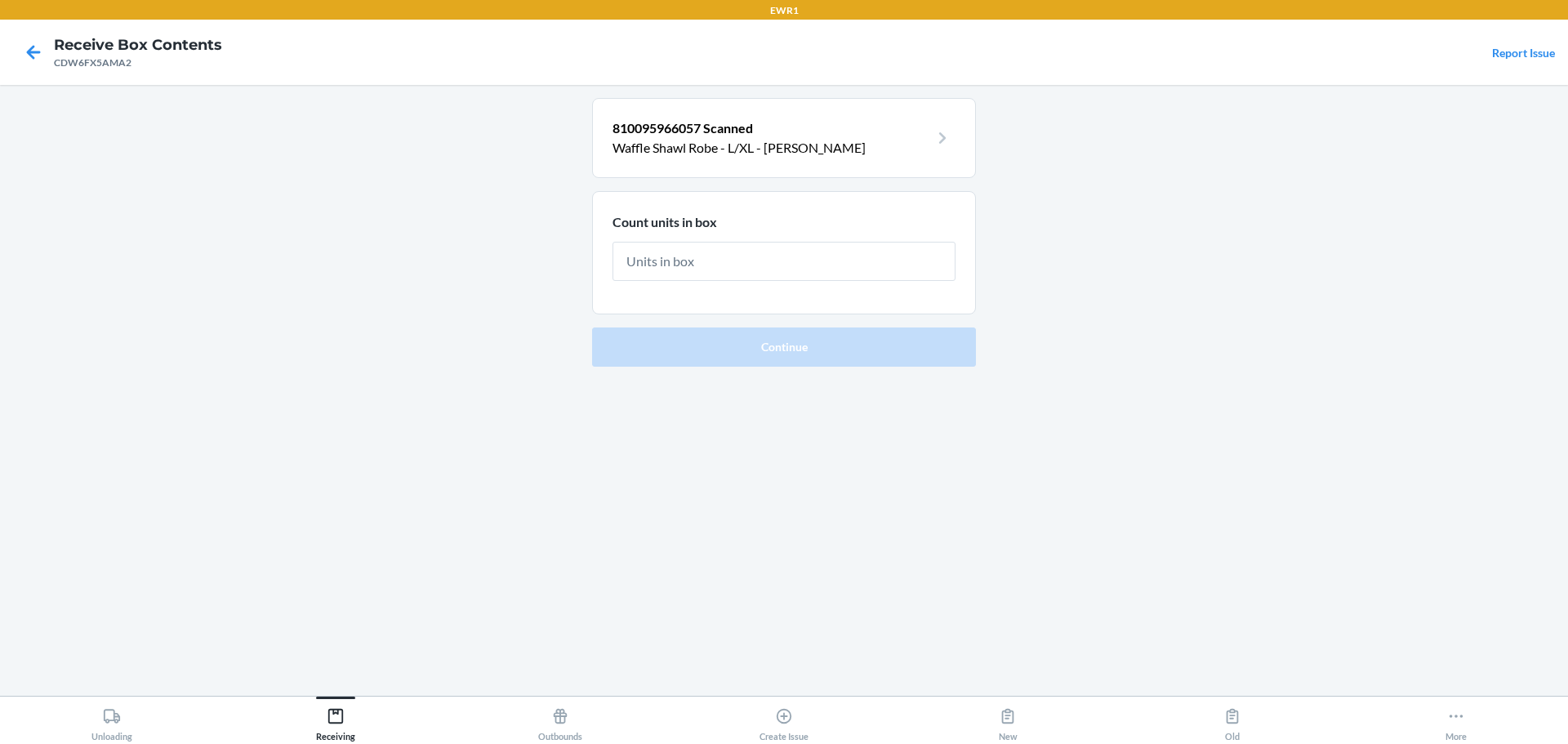
type input "2"
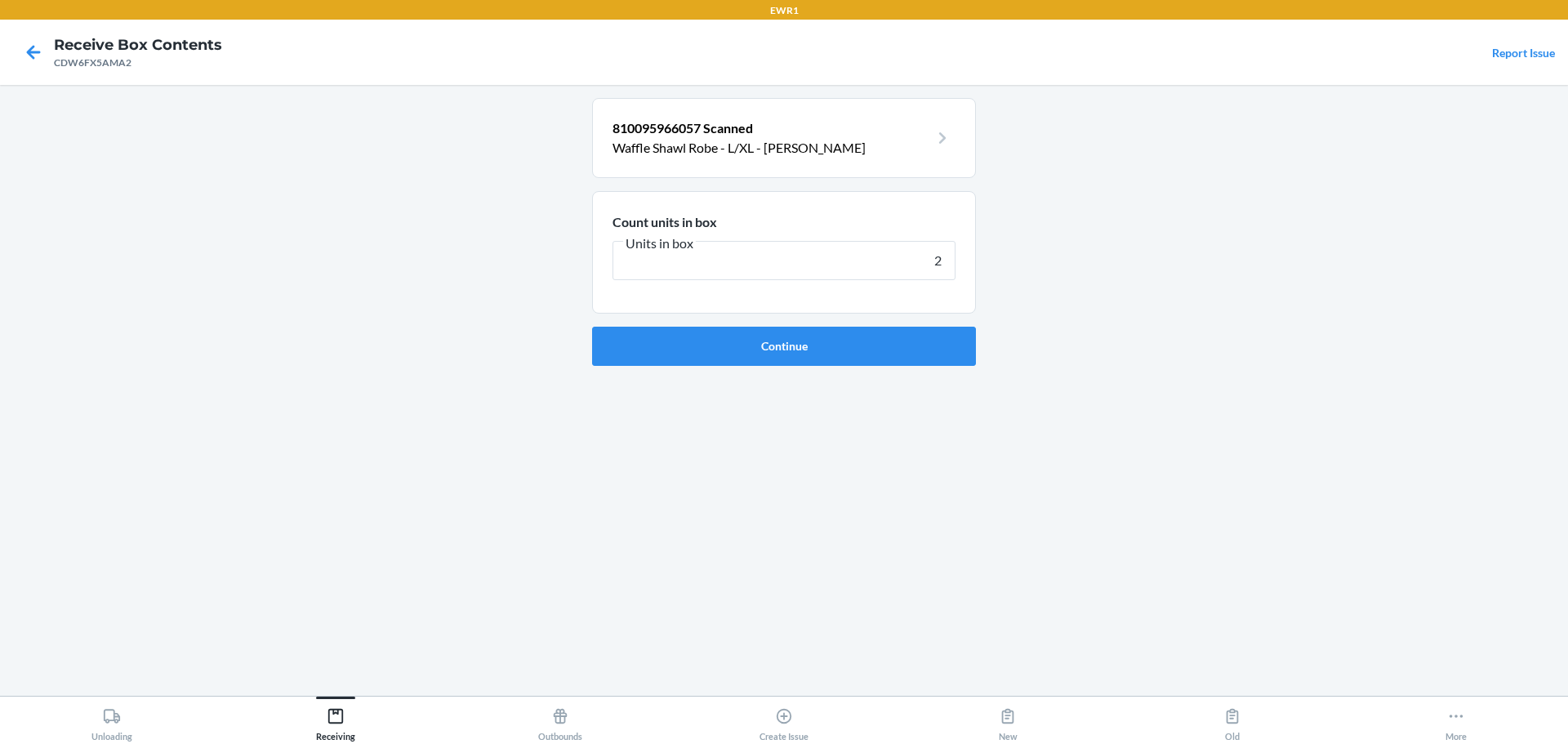
click button "Continue" at bounding box center [784, 346] width 384 height 39
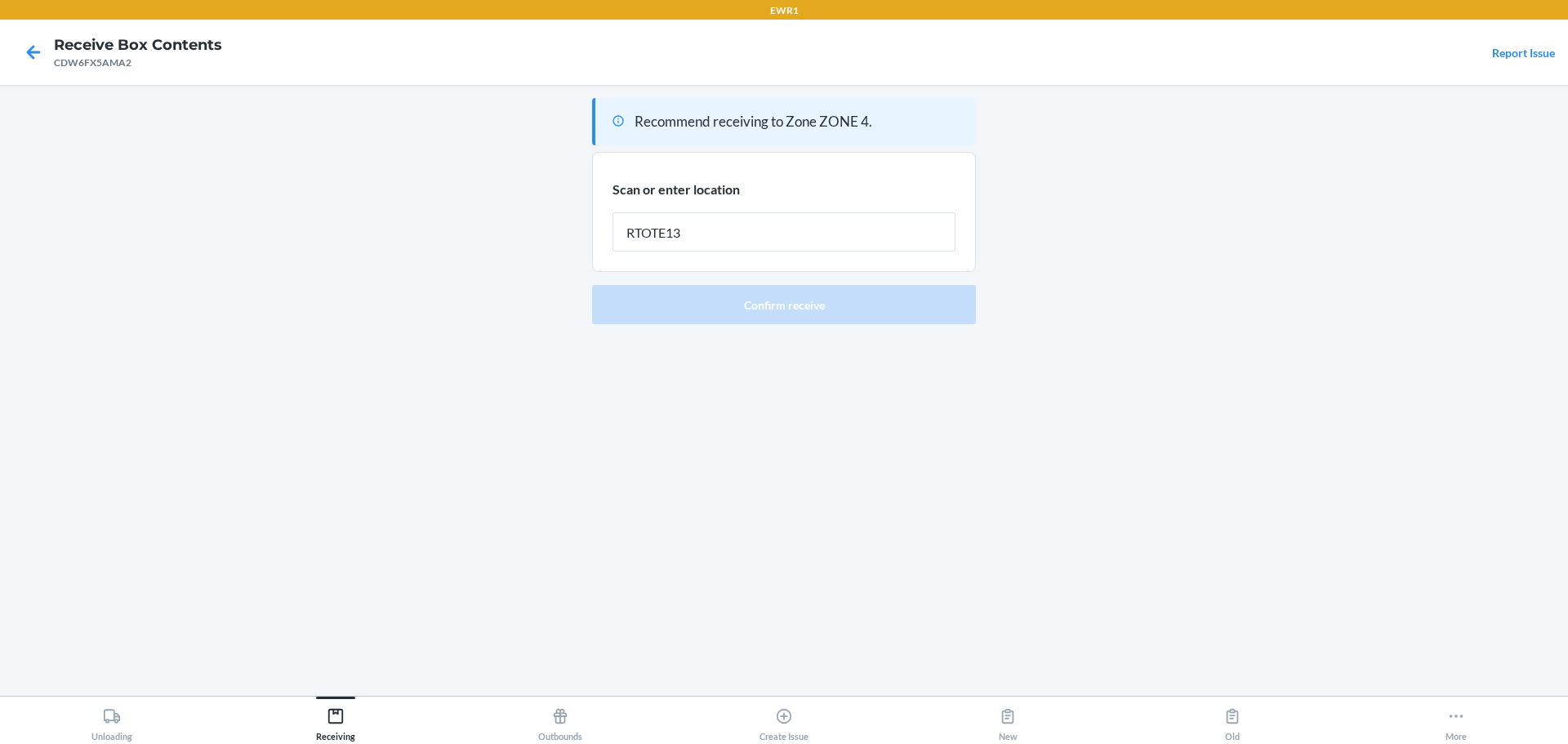
type input "RTOTE139"
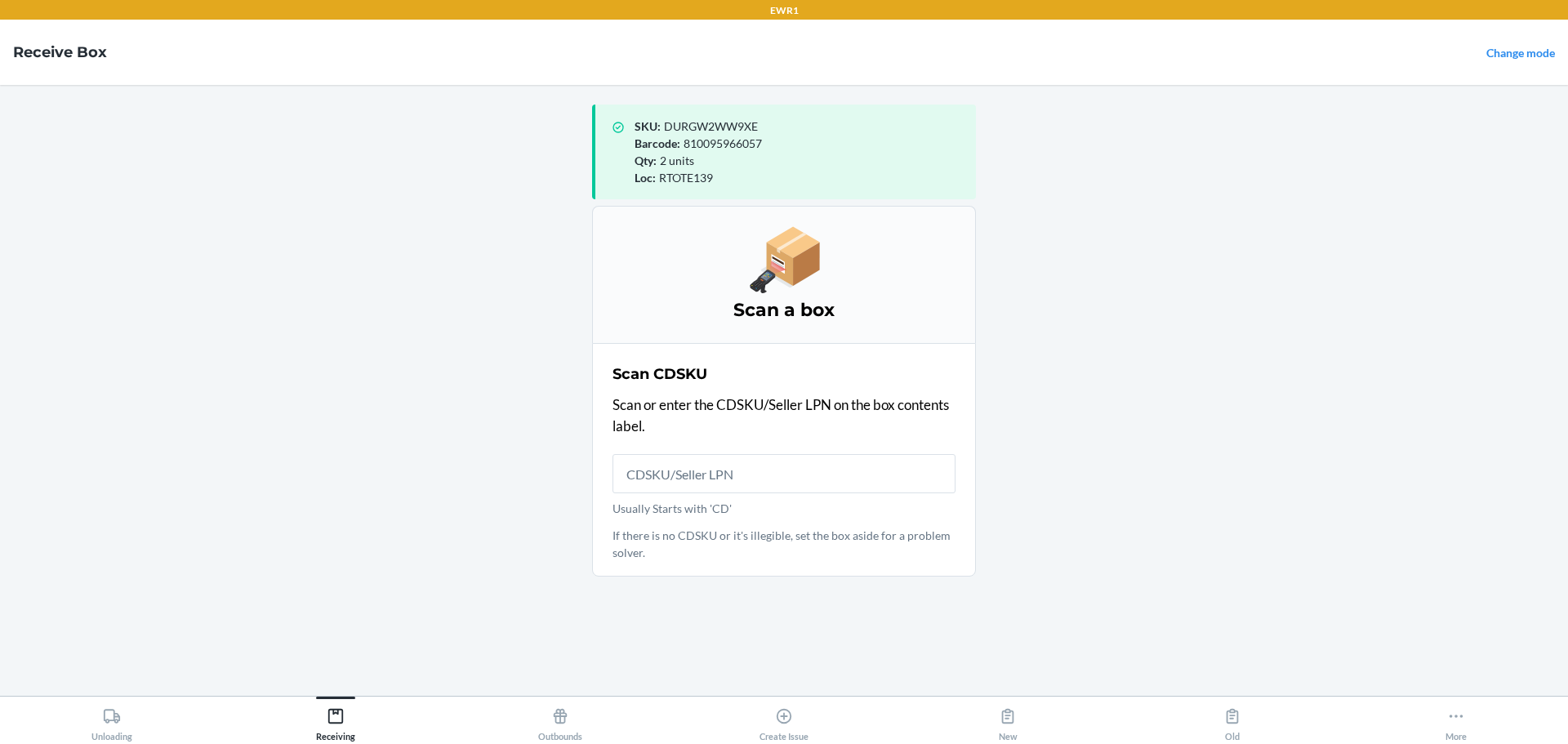
click at [717, 117] on div "SKU : DURGW2WW9XE" at bounding box center [798, 126] width 328 height 17
click at [717, 120] on span "DURGW2WW9XE" at bounding box center [710, 126] width 94 height 13
copy span "DURGW2WW9XE"
click at [379, 720] on button "Receiving" at bounding box center [335, 719] width 224 height 45
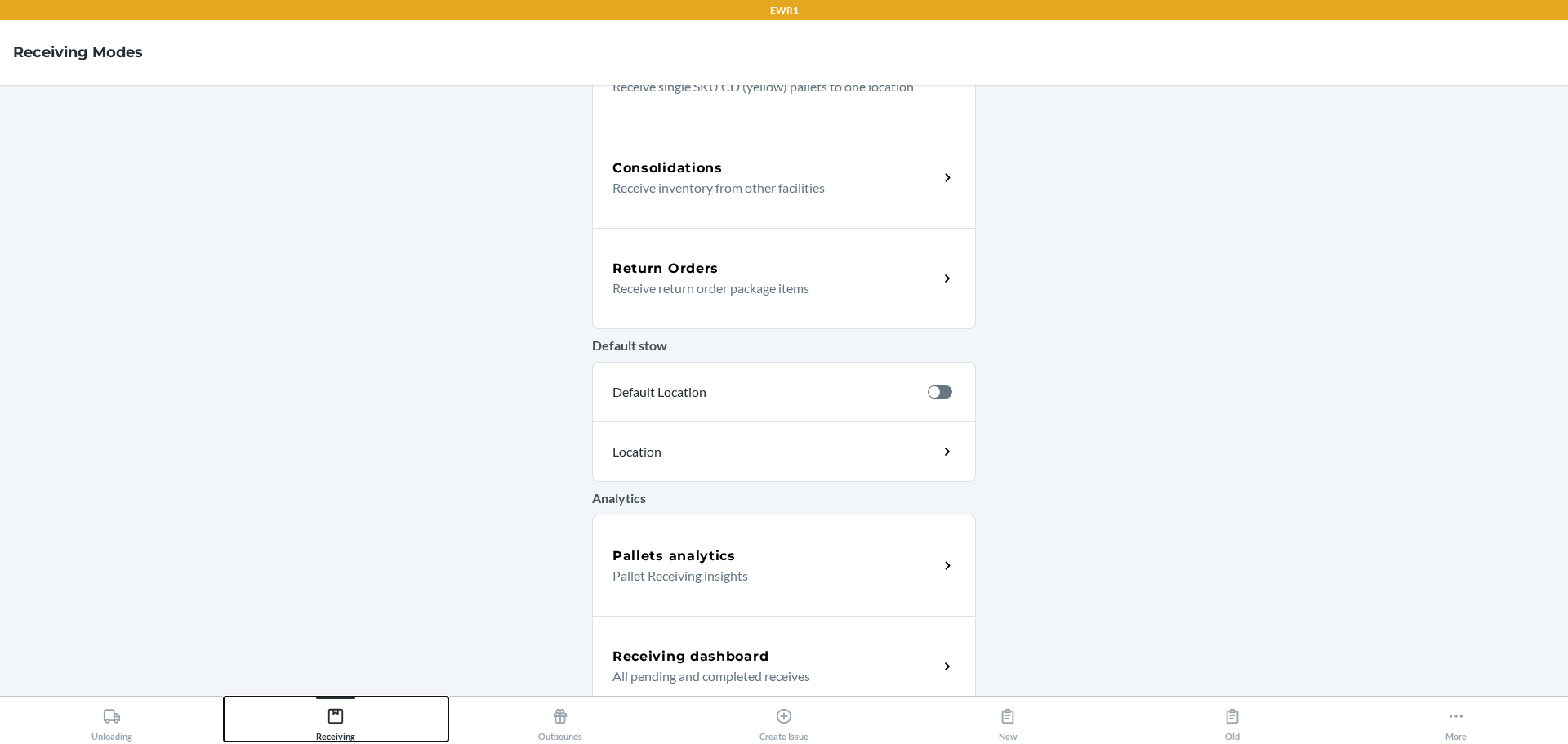
scroll to position [395, 0]
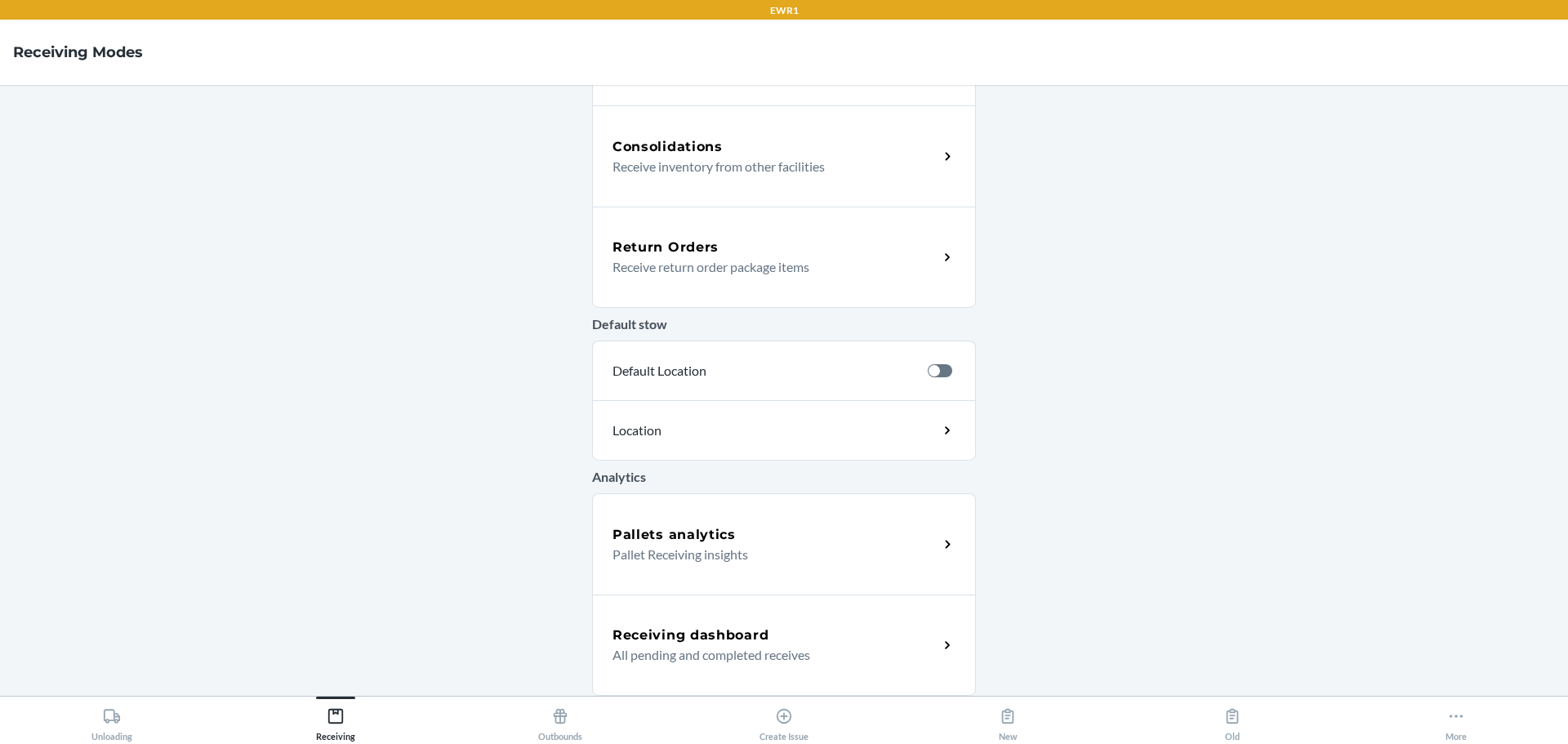
click at [665, 630] on h5 "Receiving dashboard" at bounding box center [690, 635] width 156 height 19
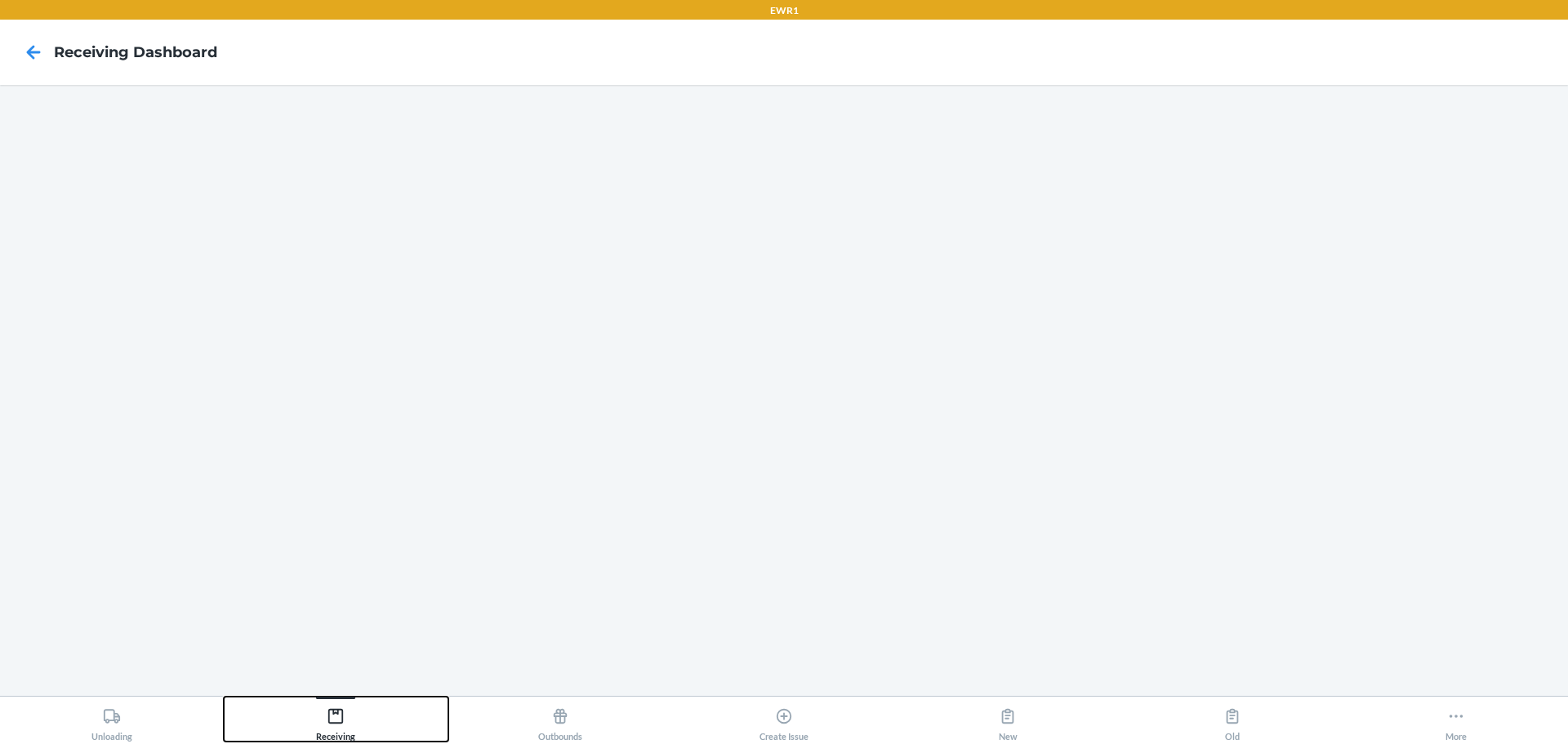
click at [317, 733] on div "Receiving" at bounding box center [336, 721] width 39 height 40
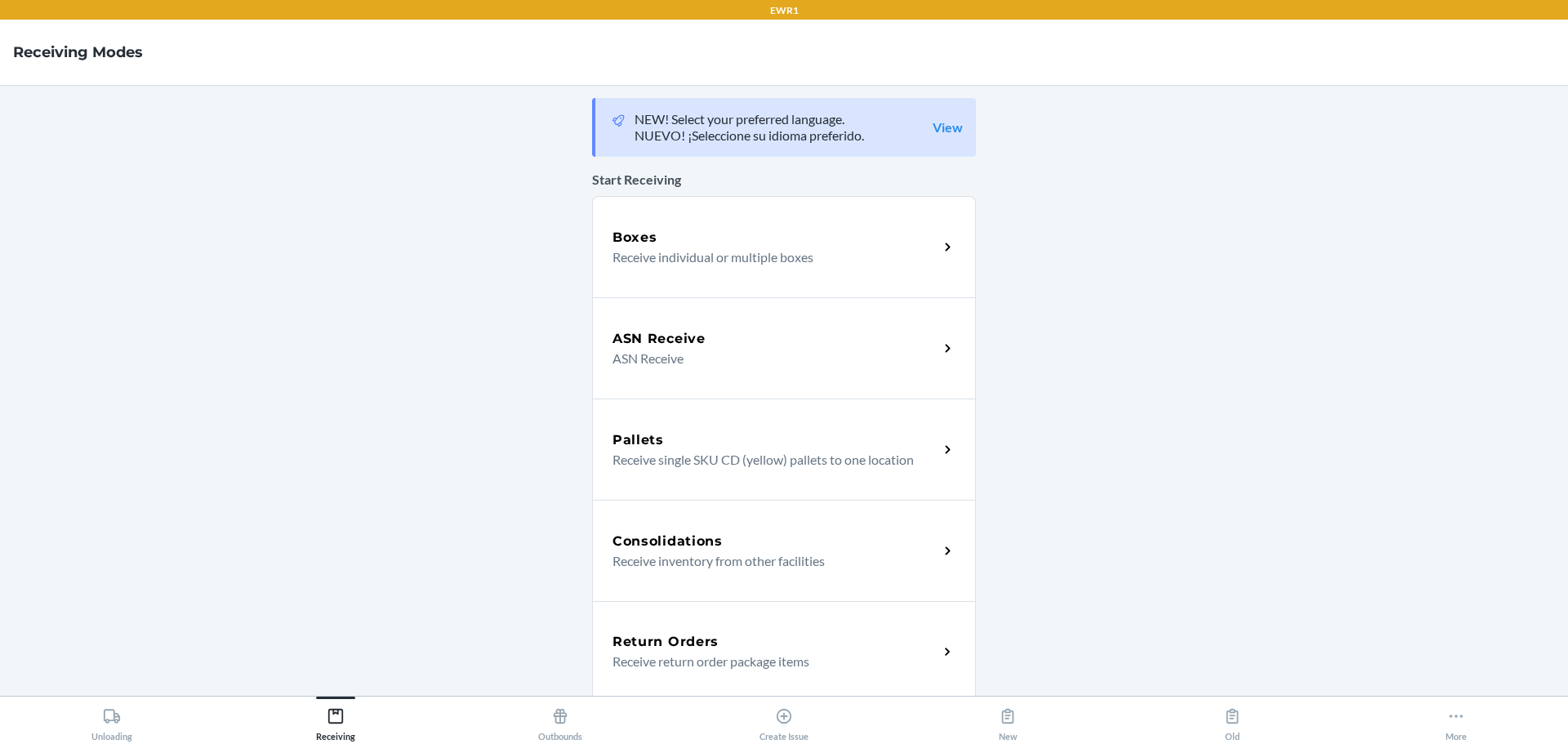
click at [674, 269] on div "Boxes Receive individual or multiple boxes" at bounding box center [784, 246] width 384 height 101
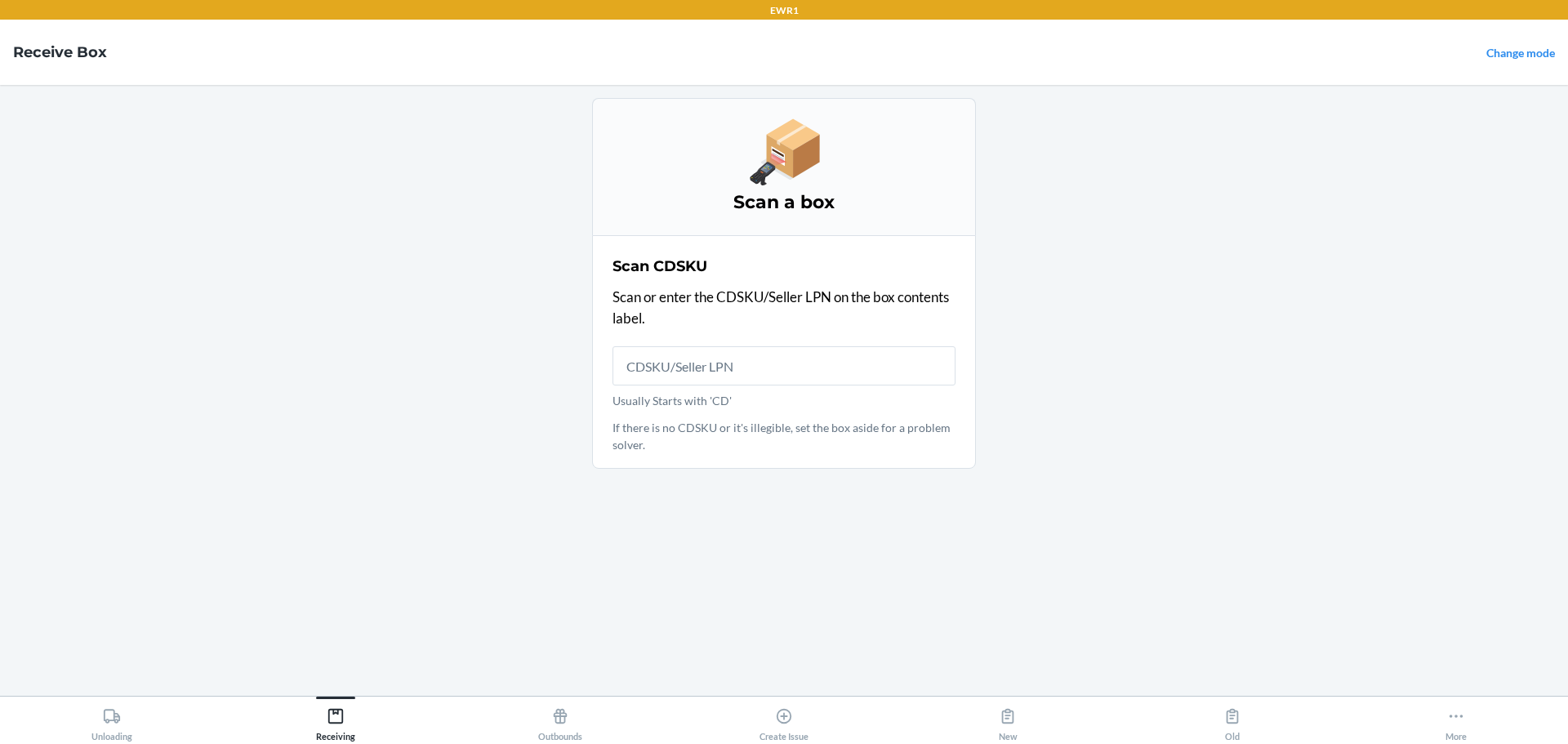
click at [678, 366] on input "Usually Starts with 'CD'" at bounding box center [784, 366] width 343 height 39
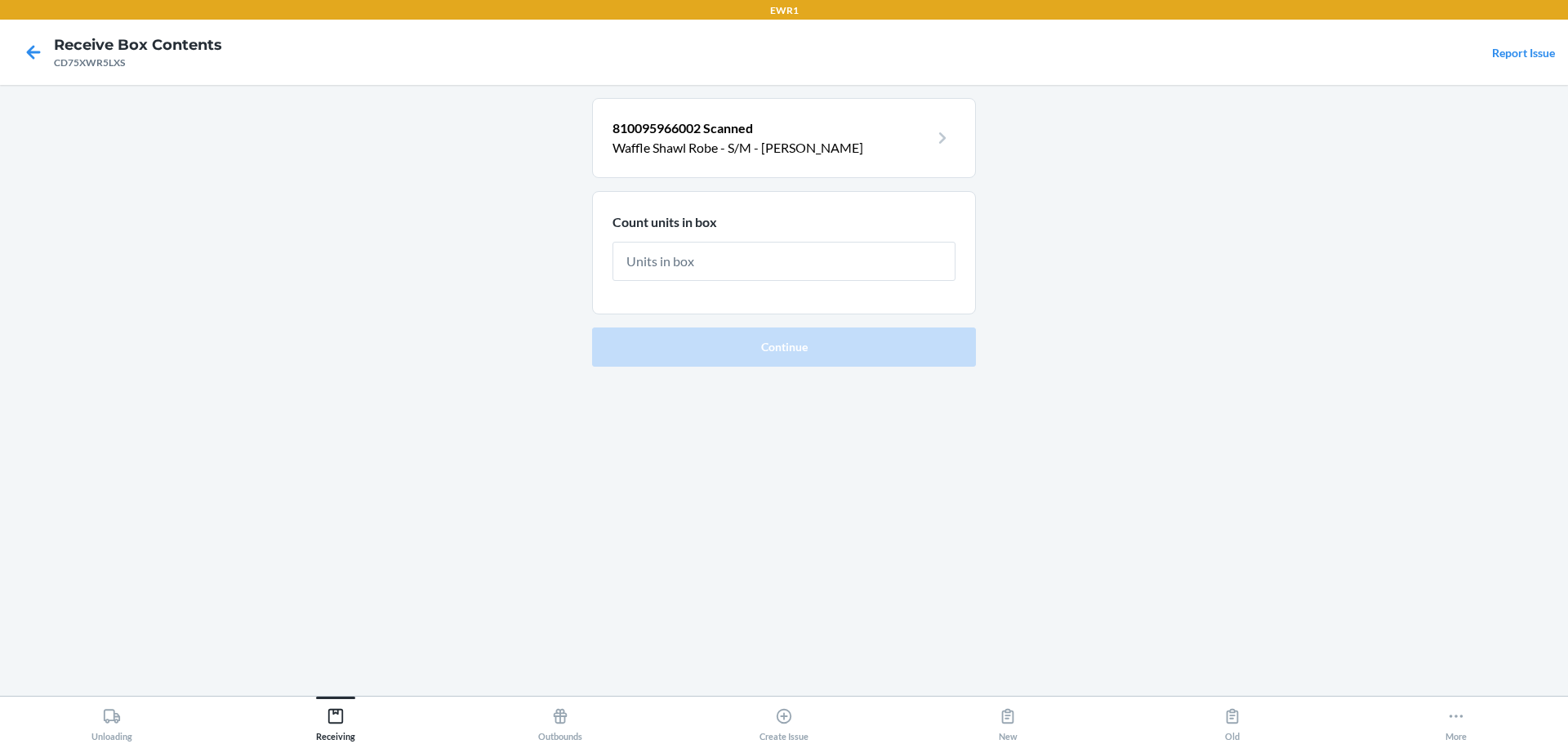
click at [946, 255] on input "text" at bounding box center [784, 261] width 343 height 39
type input "2"
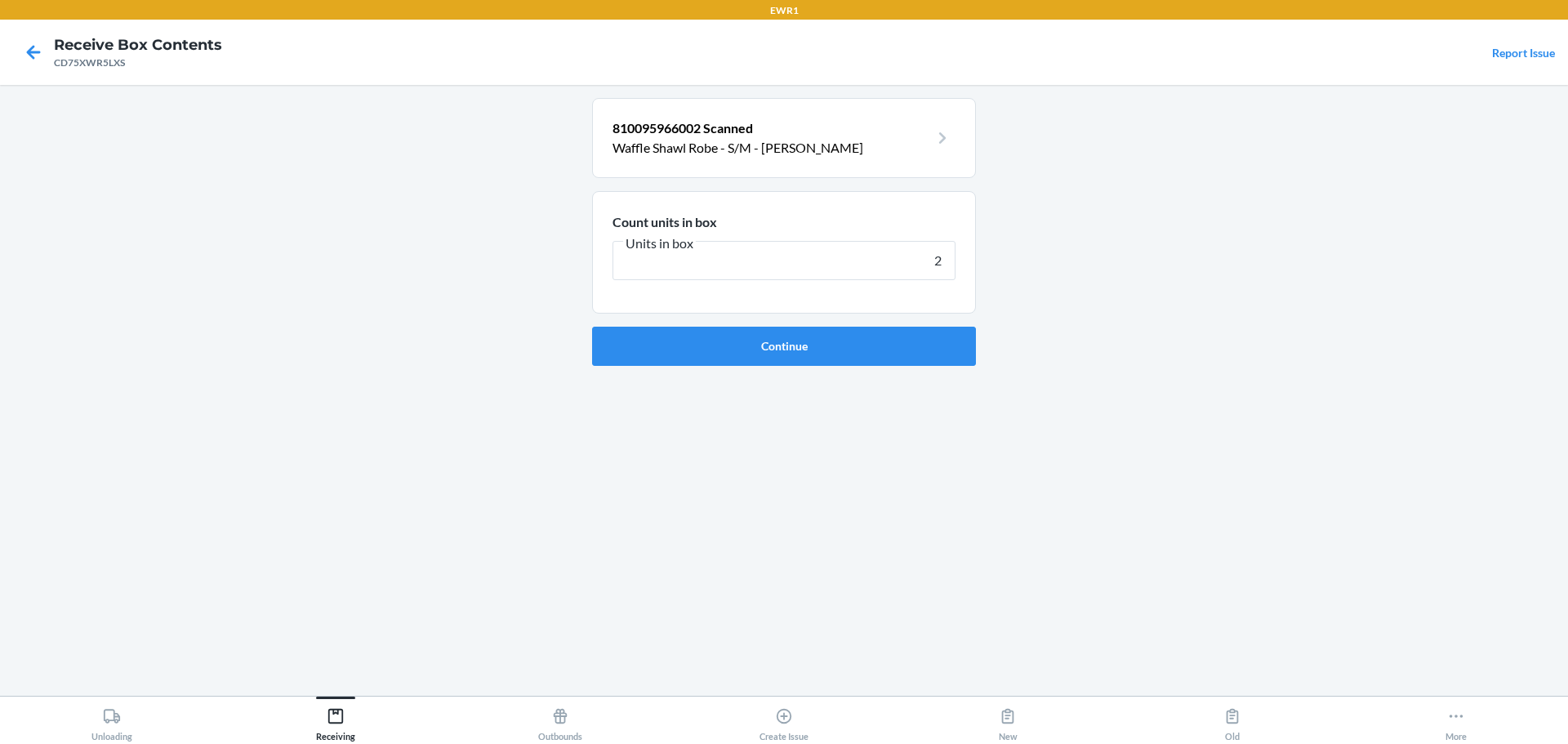
click button "Continue" at bounding box center [784, 346] width 384 height 39
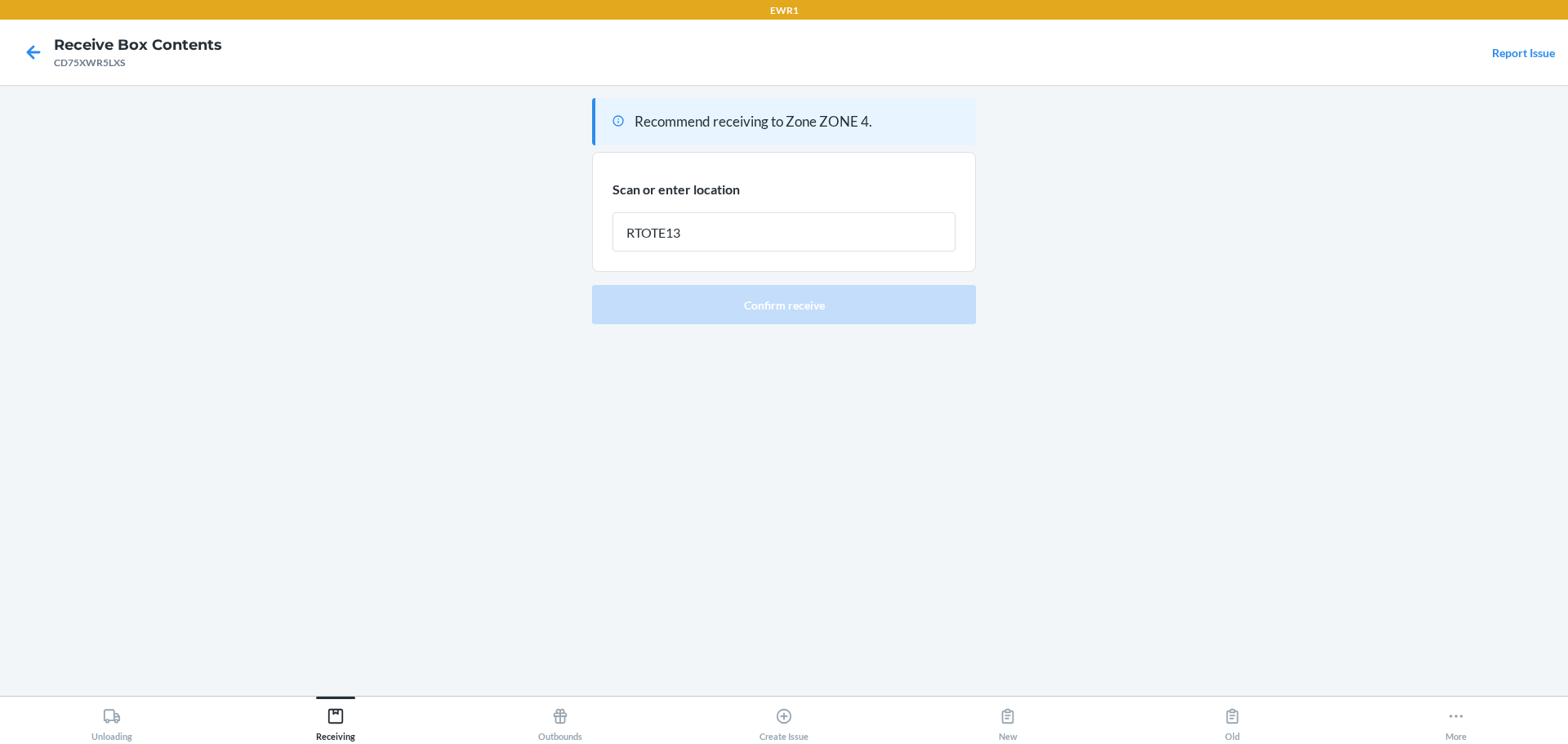
type input "RTOTE139"
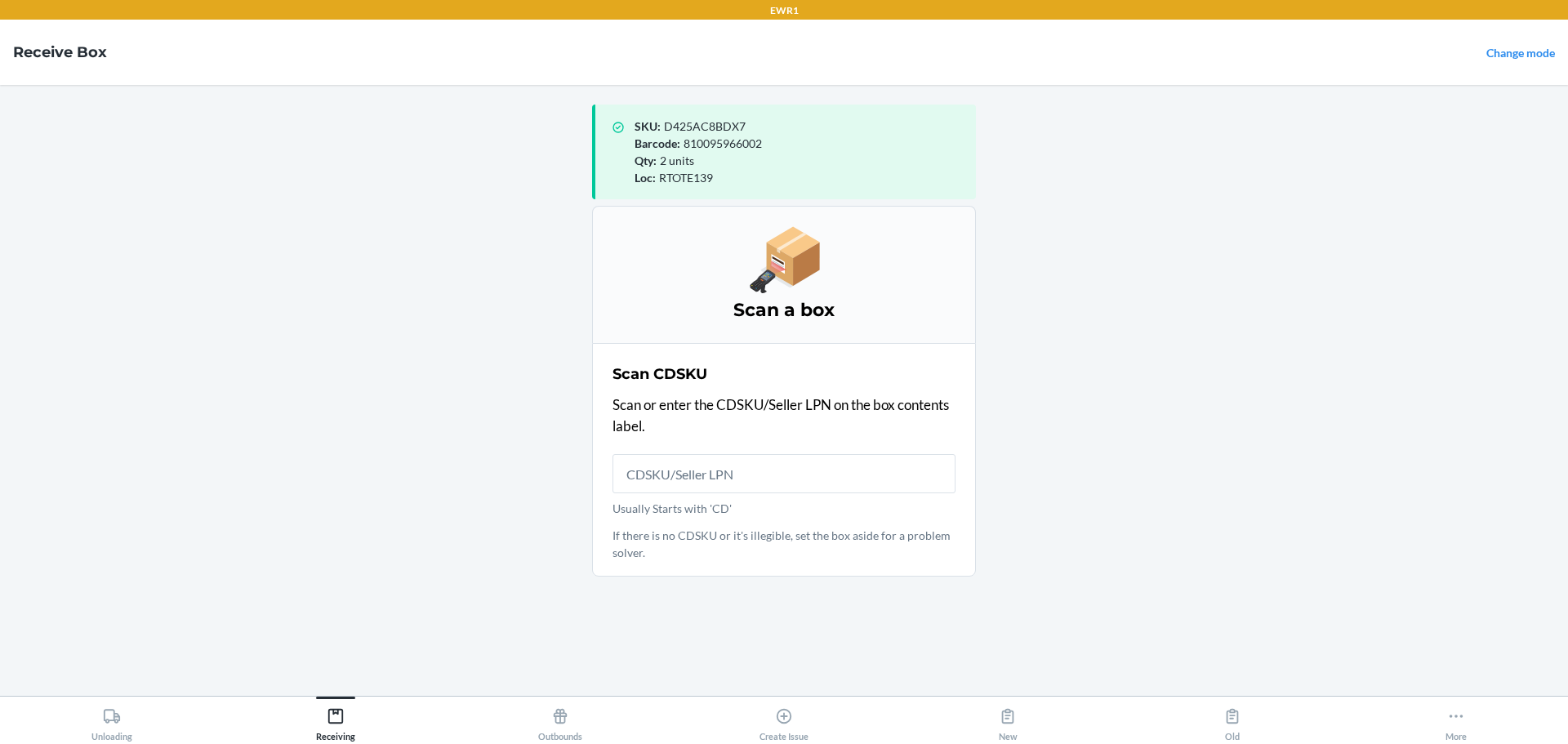
click at [712, 131] on span "D425AC8BDX7" at bounding box center [704, 126] width 82 height 13
copy span "D425AC8BDX7"
click at [702, 476] on input "Usually Starts with 'CD'" at bounding box center [784, 473] width 343 height 39
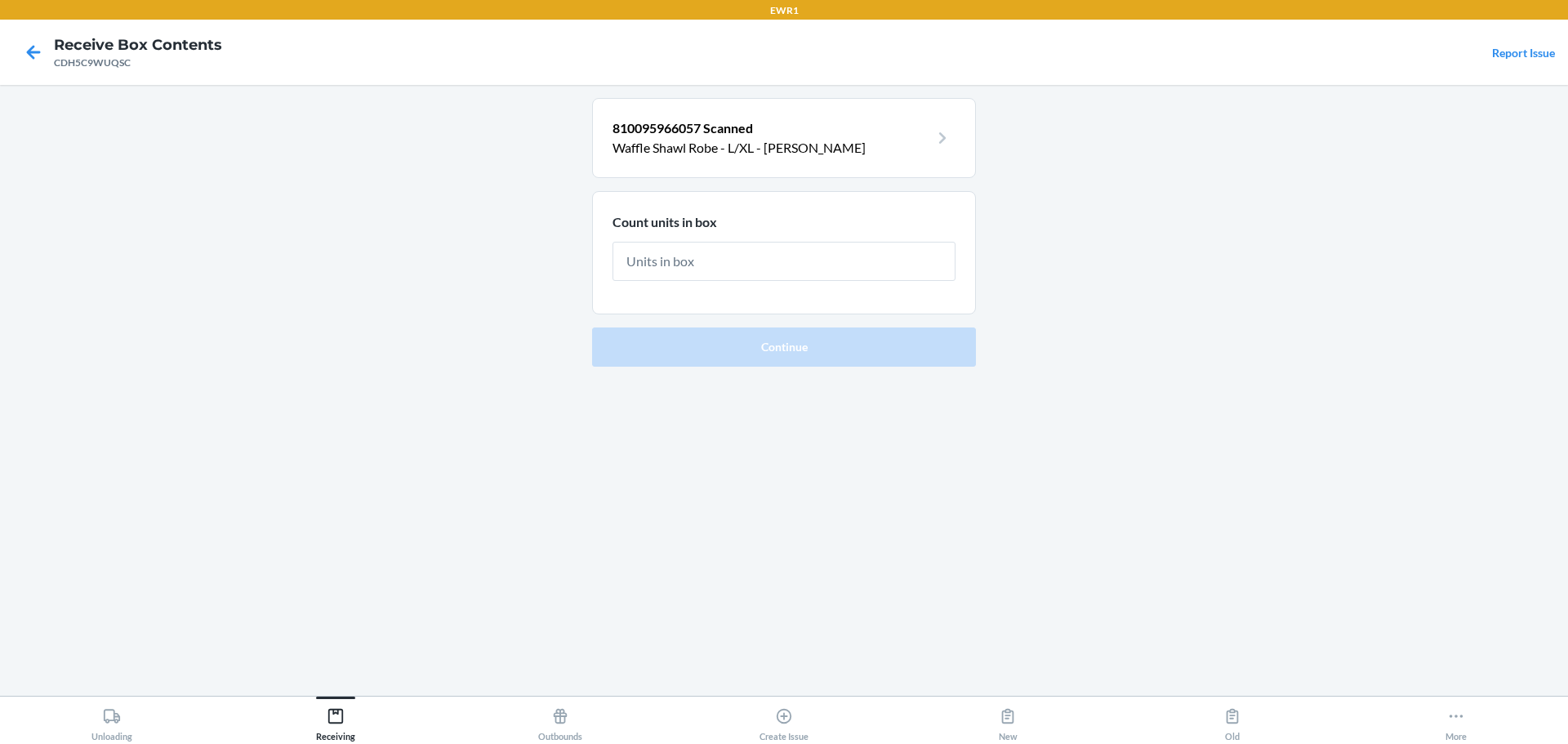
click at [758, 164] on section "810095966057 Scanned Waffle Shawl Robe - L/XL - [PERSON_NAME]" at bounding box center [784, 137] width 384 height 80
click at [795, 137] on p "810095966057 Scanned" at bounding box center [771, 127] width 317 height 19
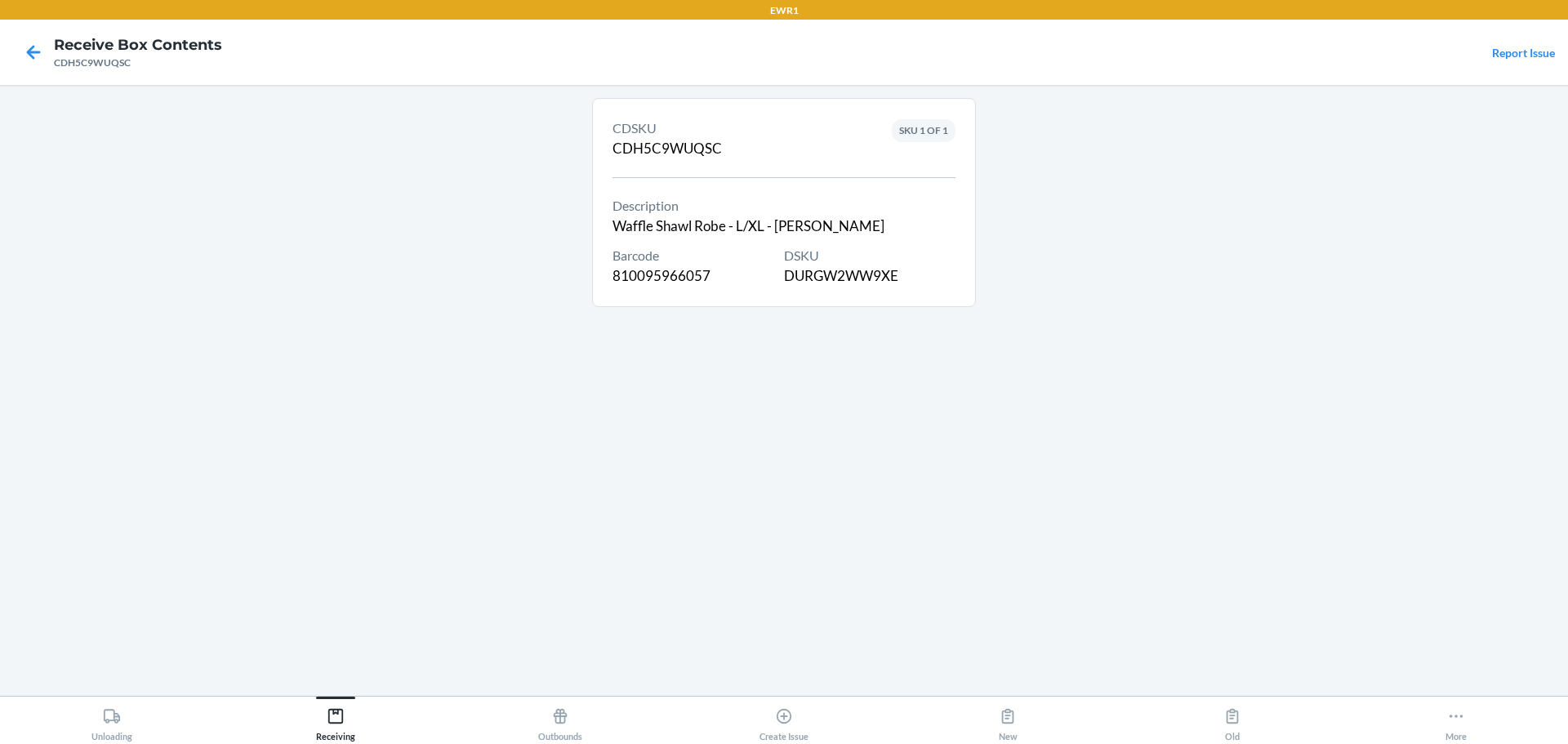
click at [826, 278] on div "DSKU DURGW2WW9XE" at bounding box center [870, 266] width 171 height 40
copy div "DURGW2WW9XE"
click at [35, 58] on icon at bounding box center [33, 52] width 28 height 28
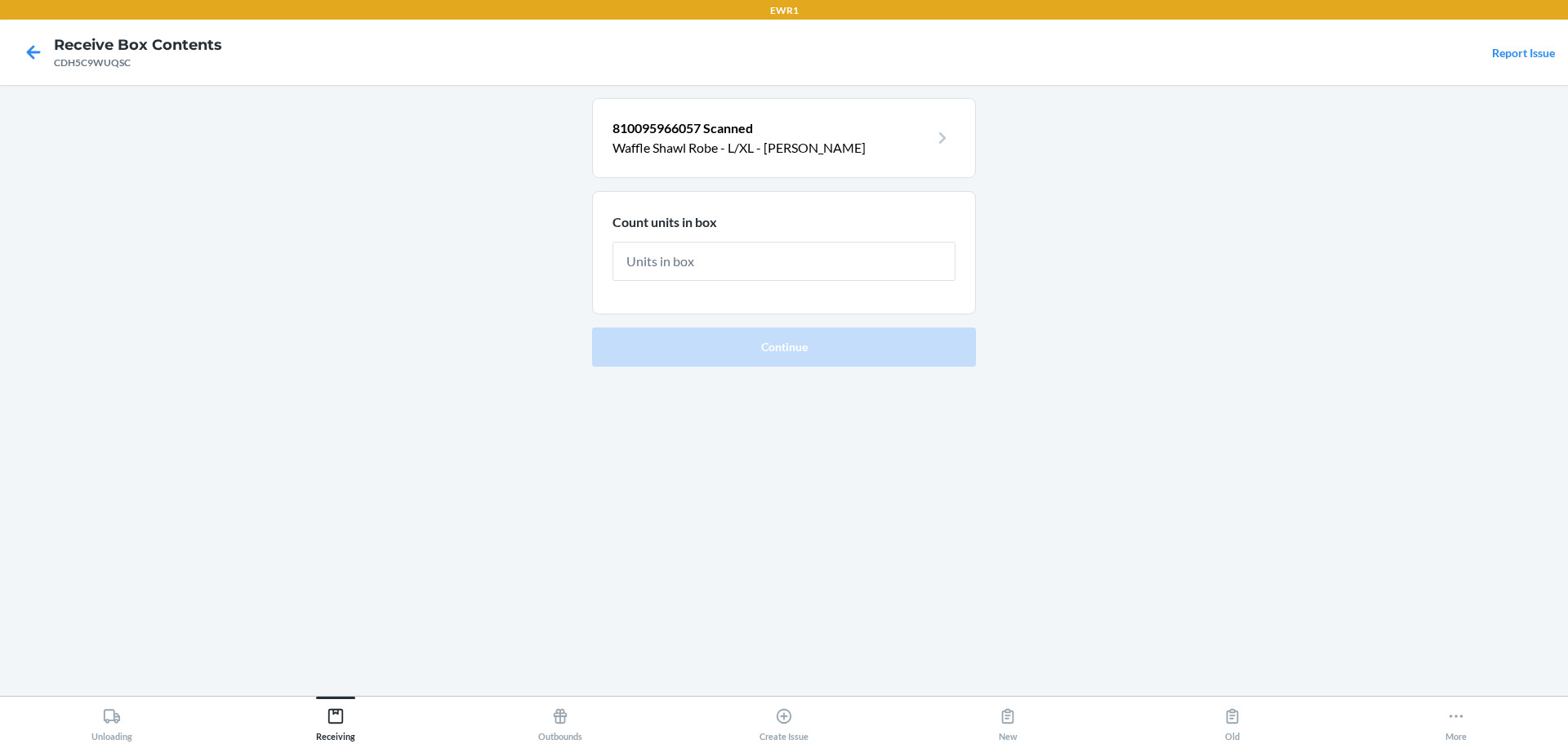
type input "2"
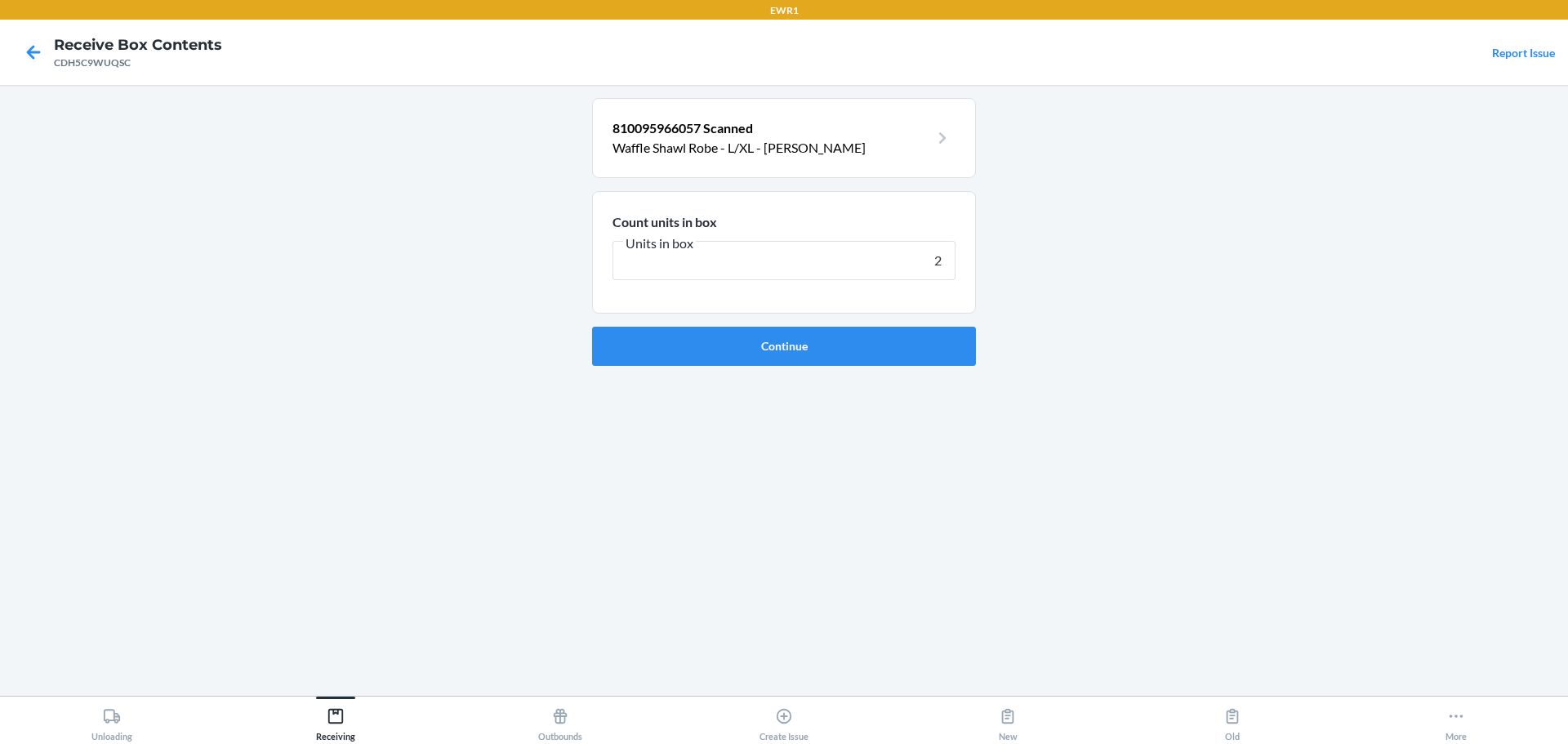
click button "Continue" at bounding box center [784, 346] width 384 height 39
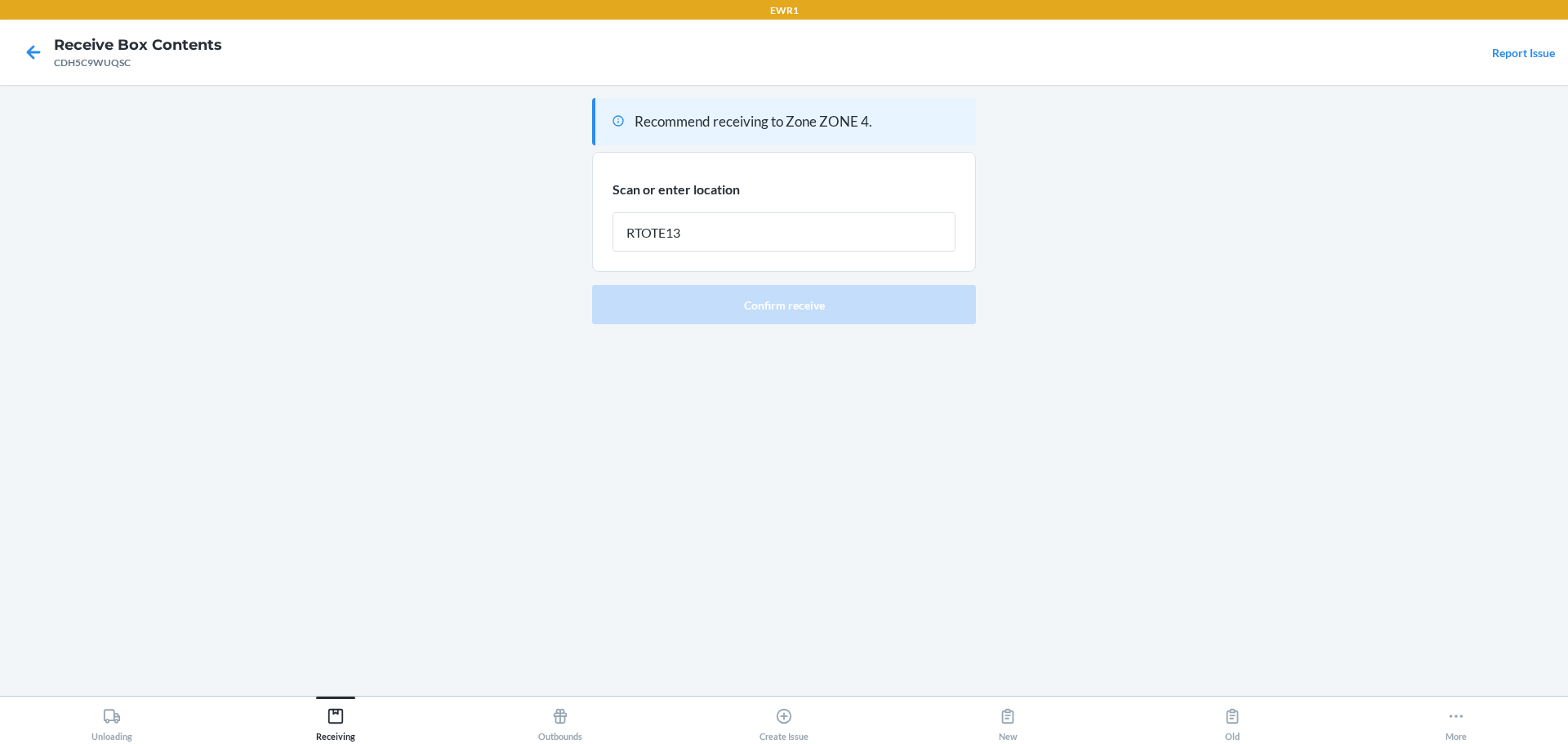
type input "RTOTE139"
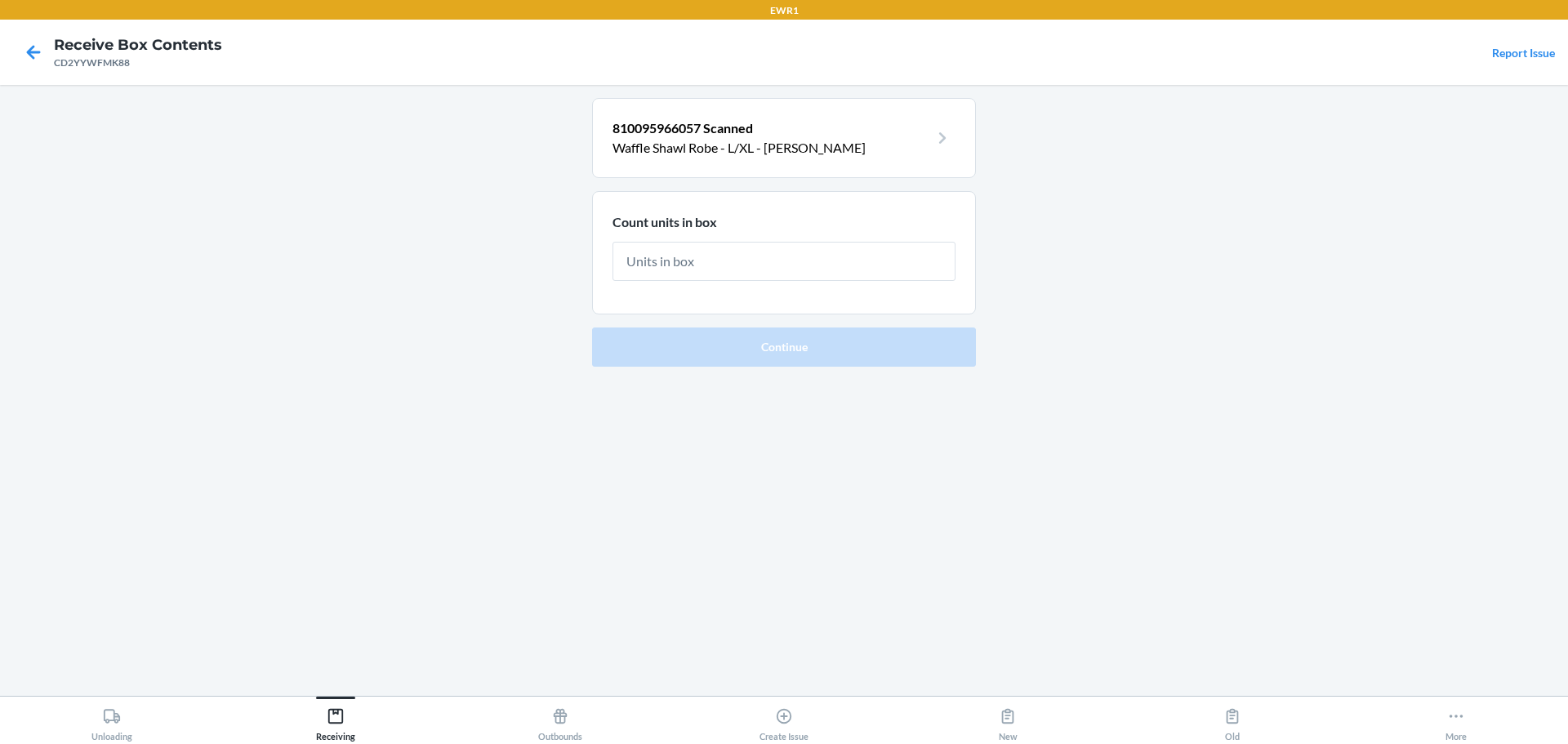
type input "2"
click button "Continue" at bounding box center [784, 347] width 384 height 39
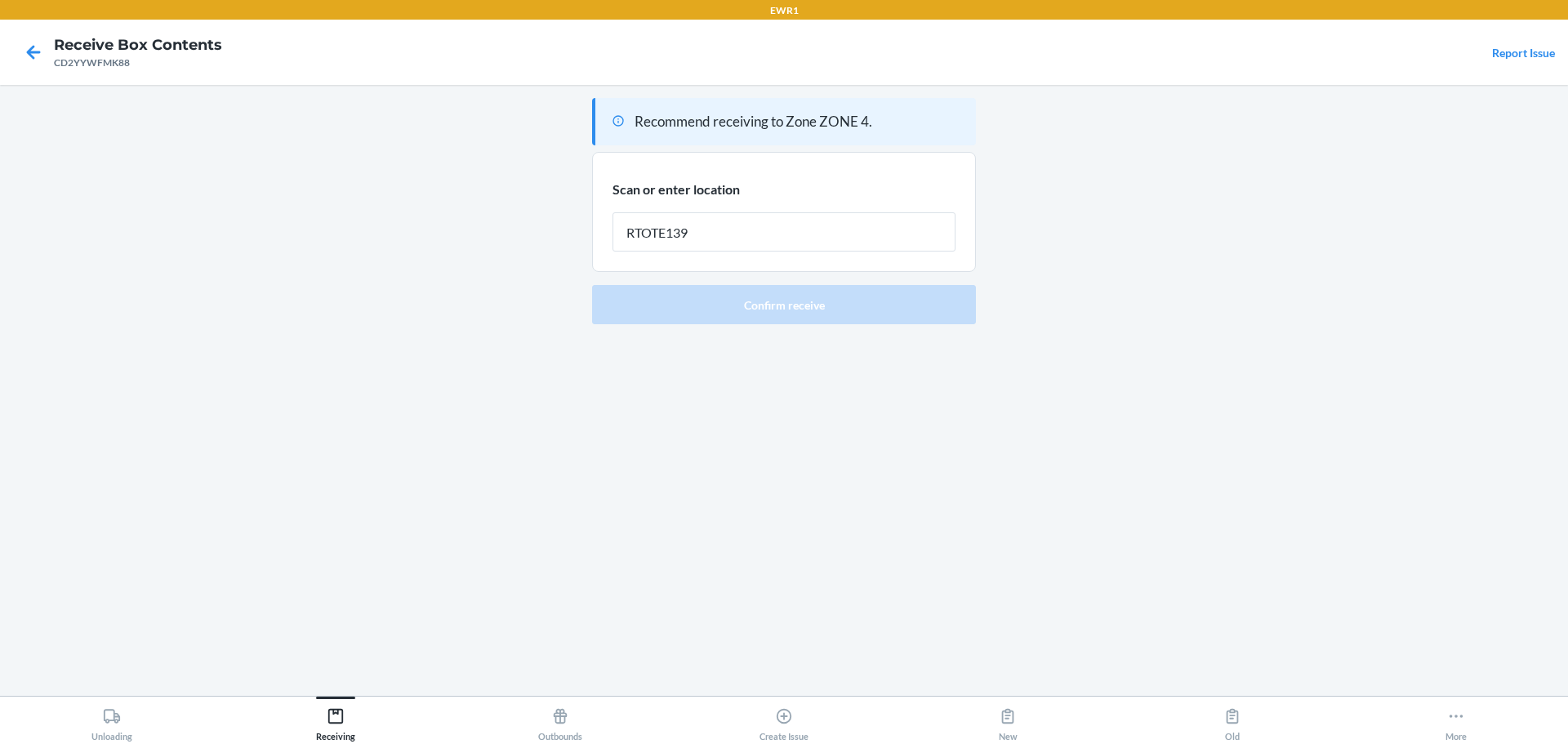
type input "RTOTE139"
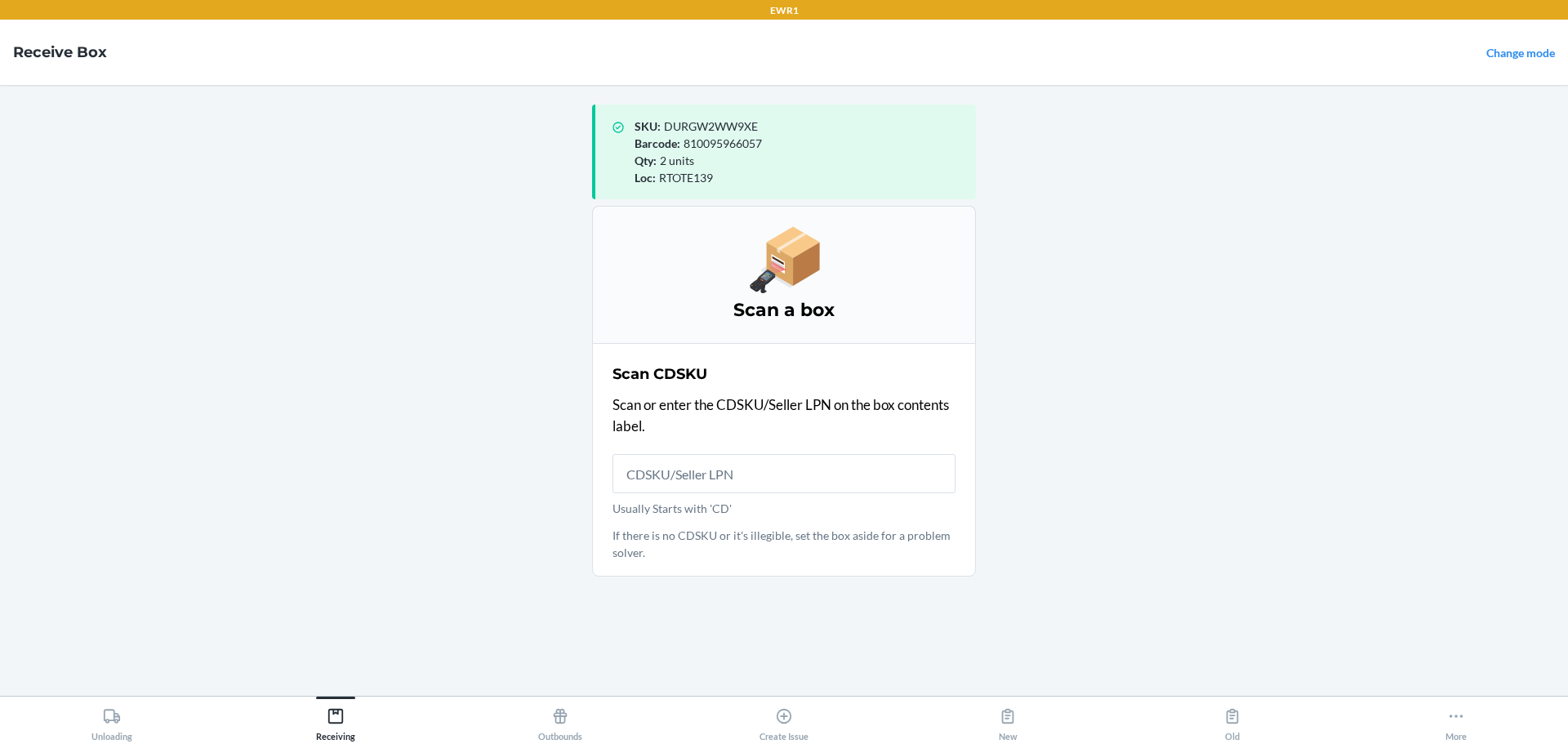
click at [711, 123] on span "DURGW2WW9XE" at bounding box center [710, 126] width 94 height 13
copy span "DURGW2WW9XE"
click at [368, 707] on button "Receiving" at bounding box center [335, 719] width 224 height 45
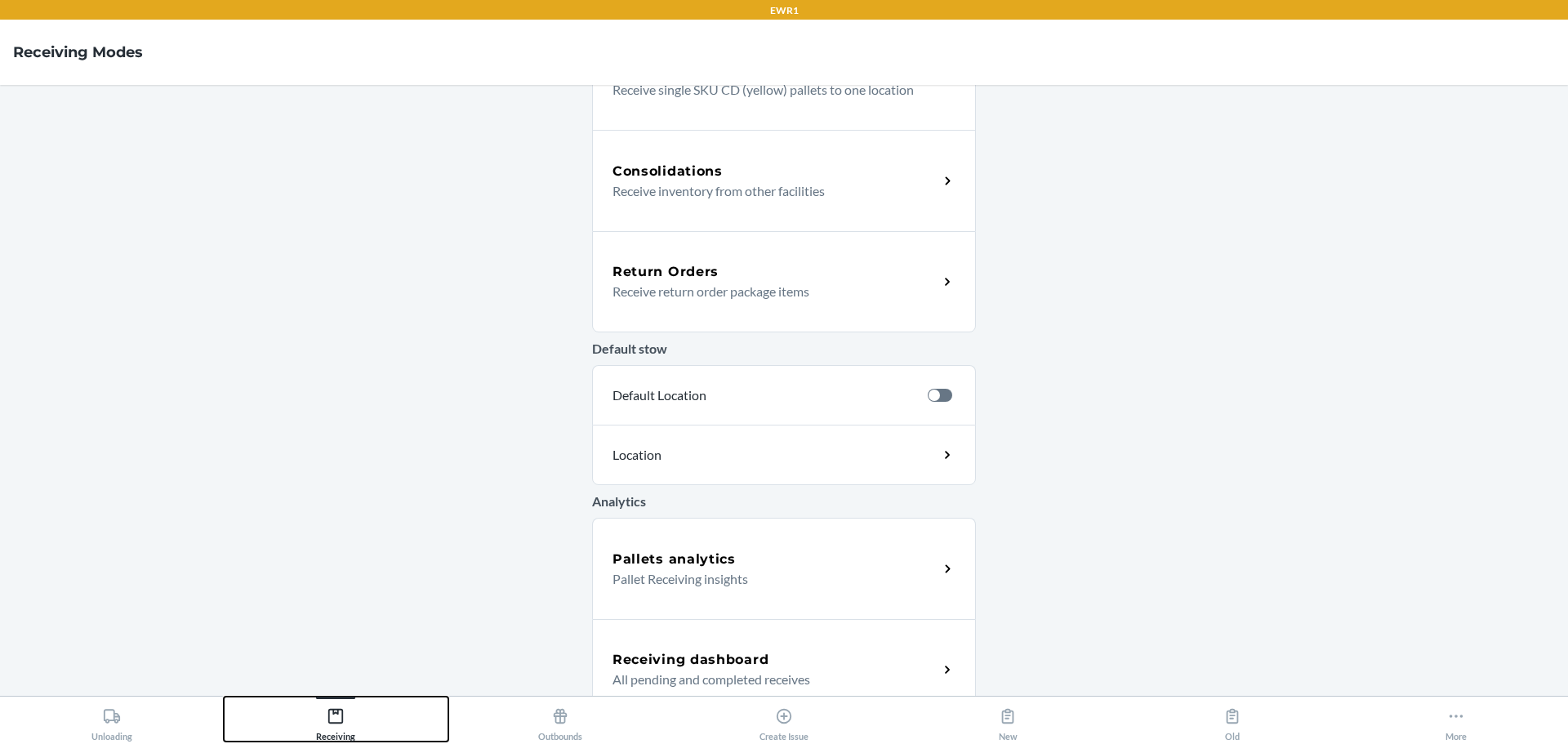
scroll to position [395, 0]
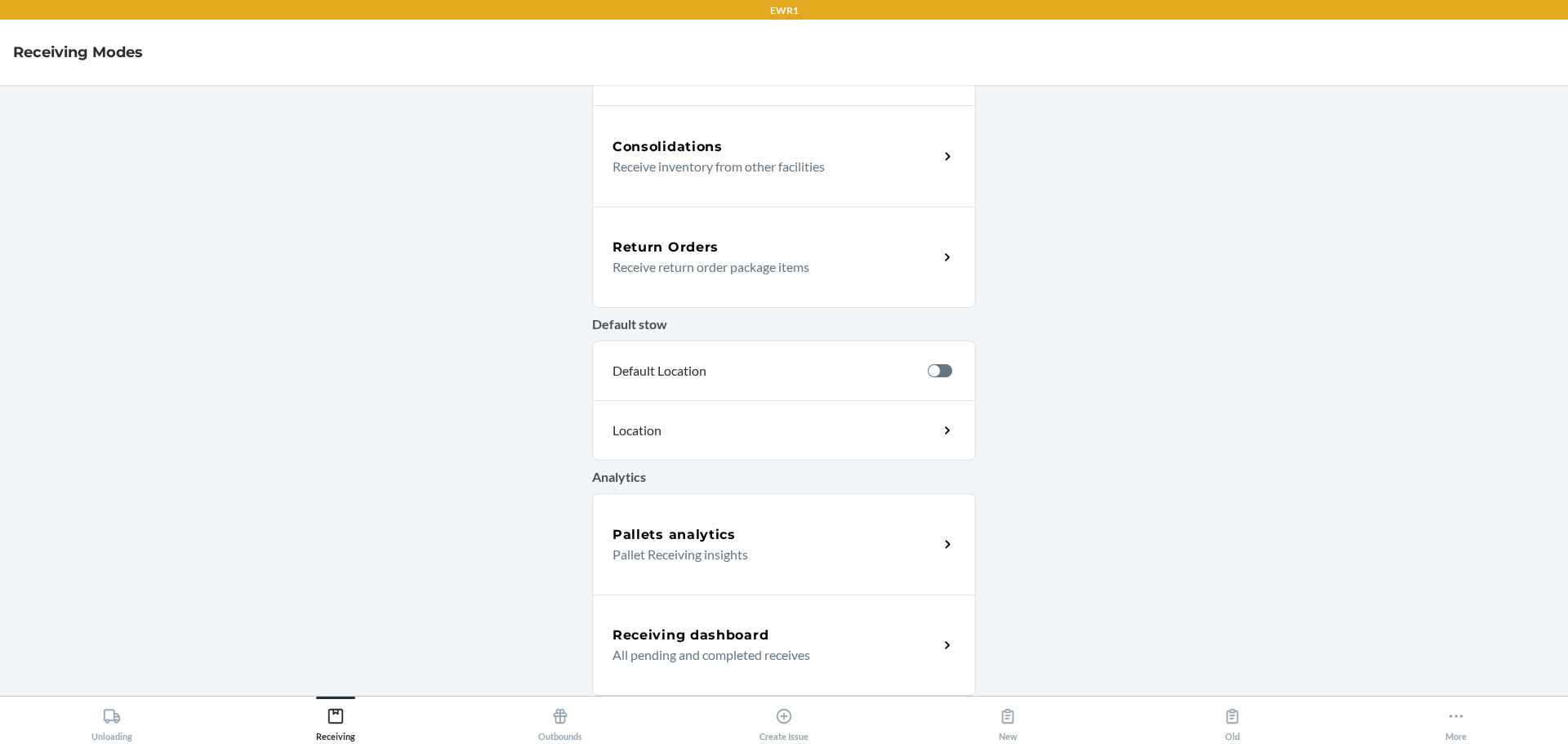
click at [718, 628] on h5 "Receiving dashboard" at bounding box center [690, 635] width 156 height 19
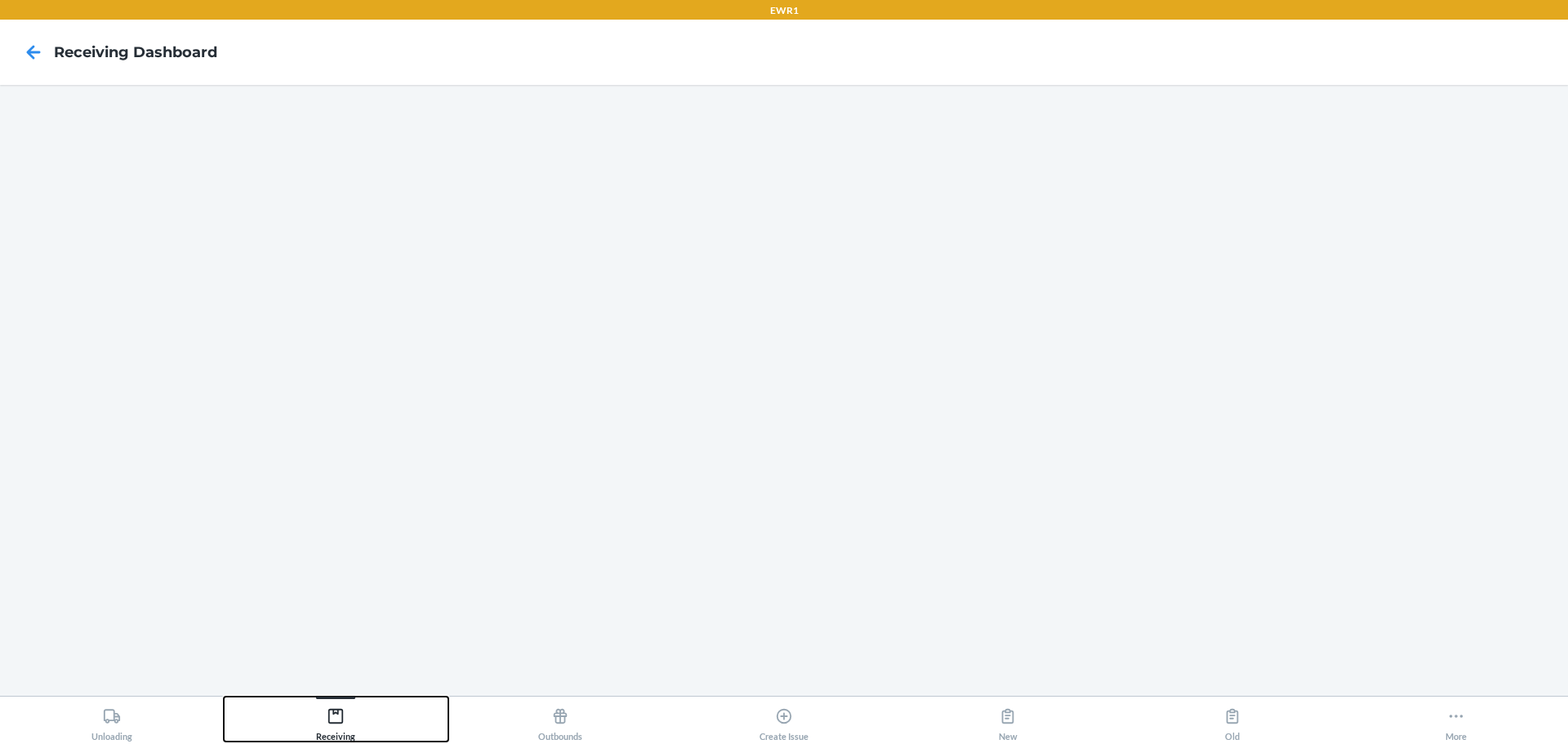
click at [298, 721] on button "Receiving" at bounding box center [335, 719] width 224 height 45
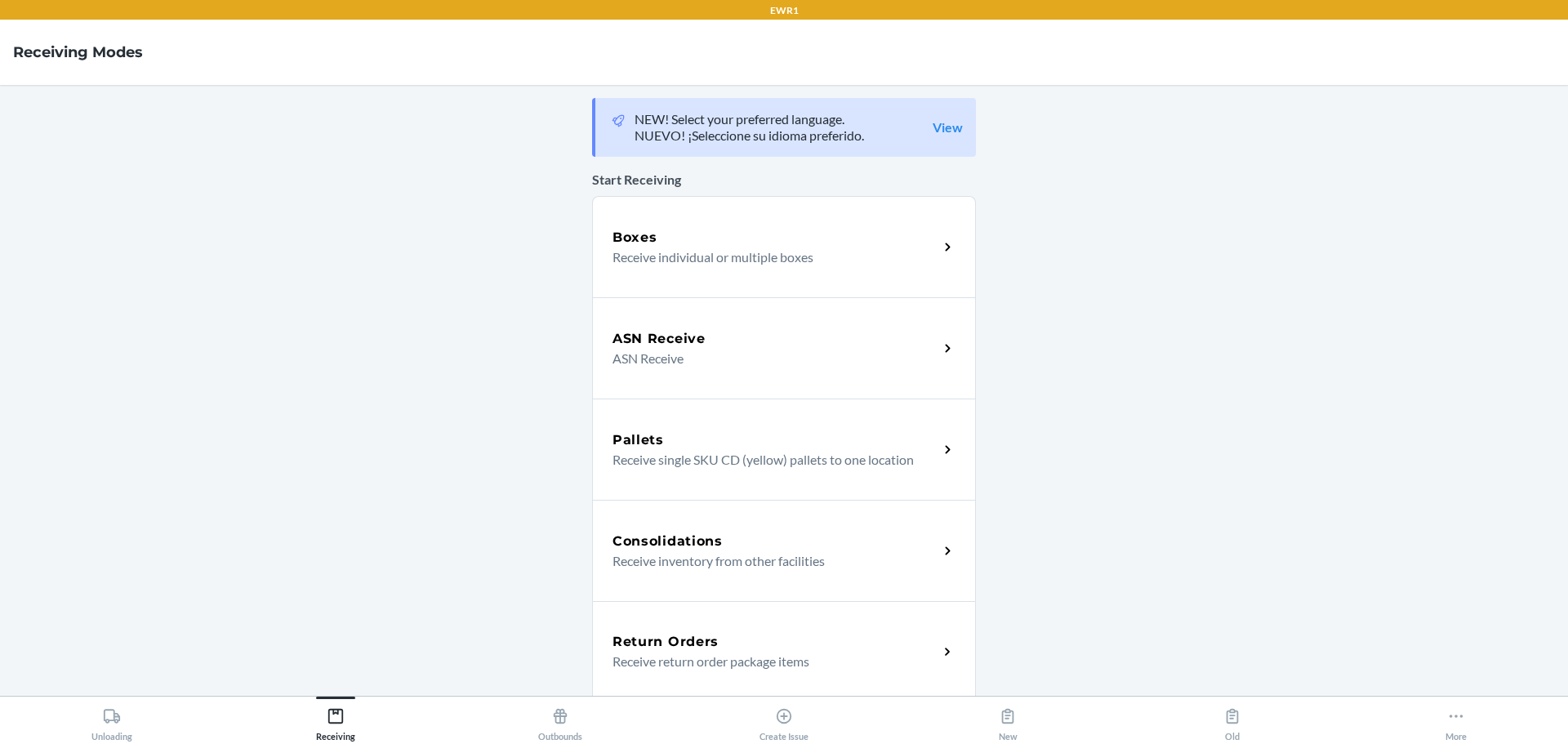
click at [840, 236] on div "Boxes" at bounding box center [775, 237] width 326 height 19
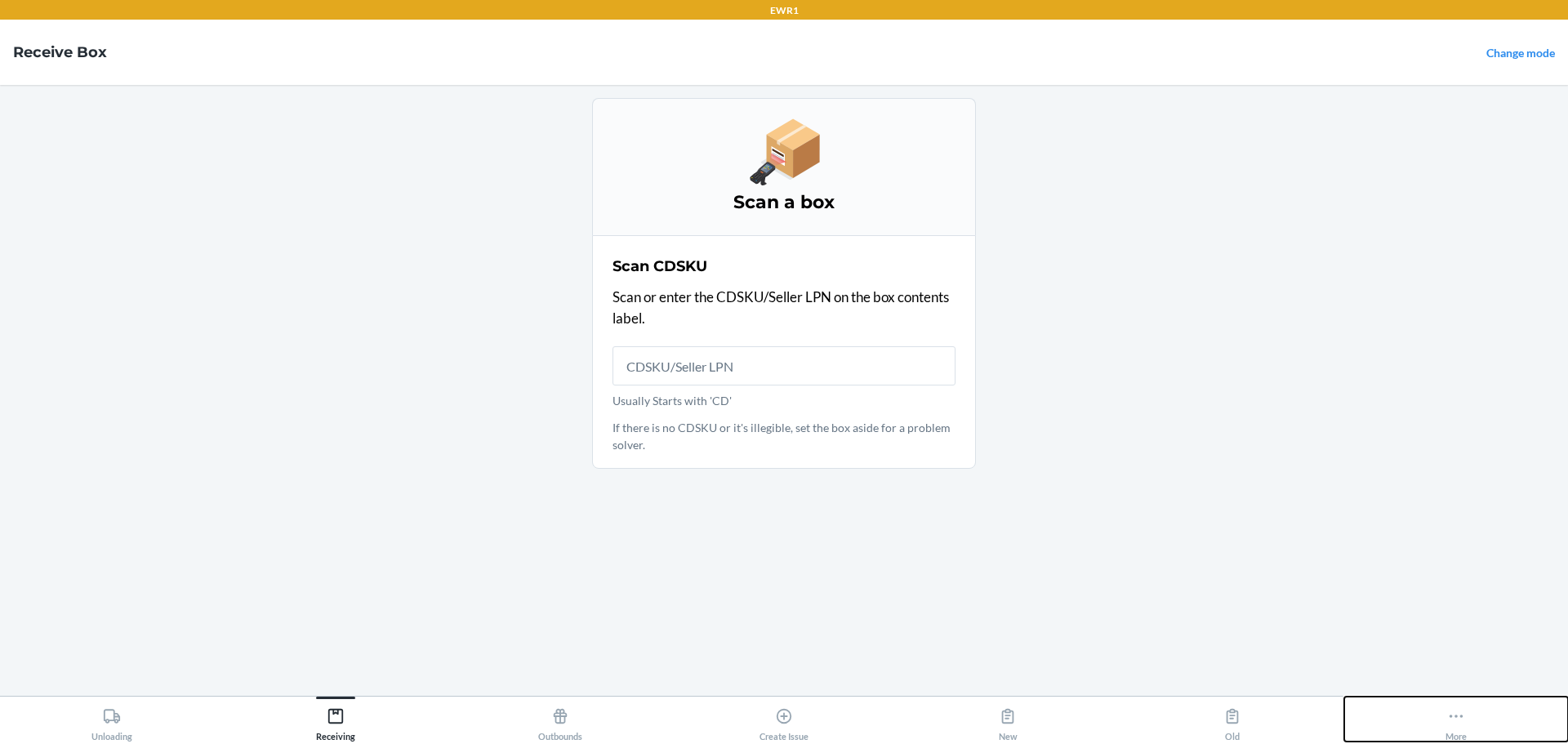
click at [1467, 720] on button "More" at bounding box center [1456, 719] width 224 height 45
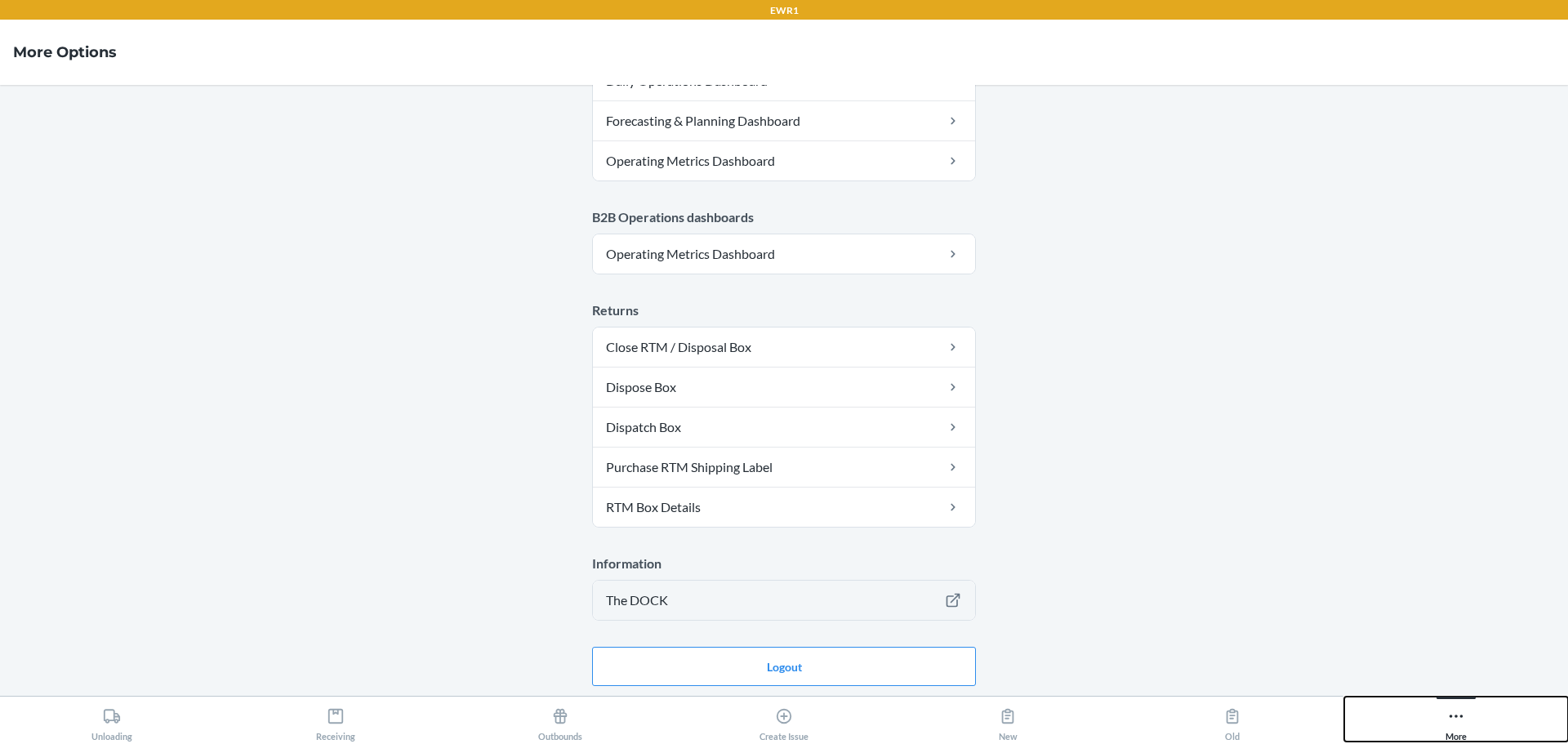
scroll to position [826, 0]
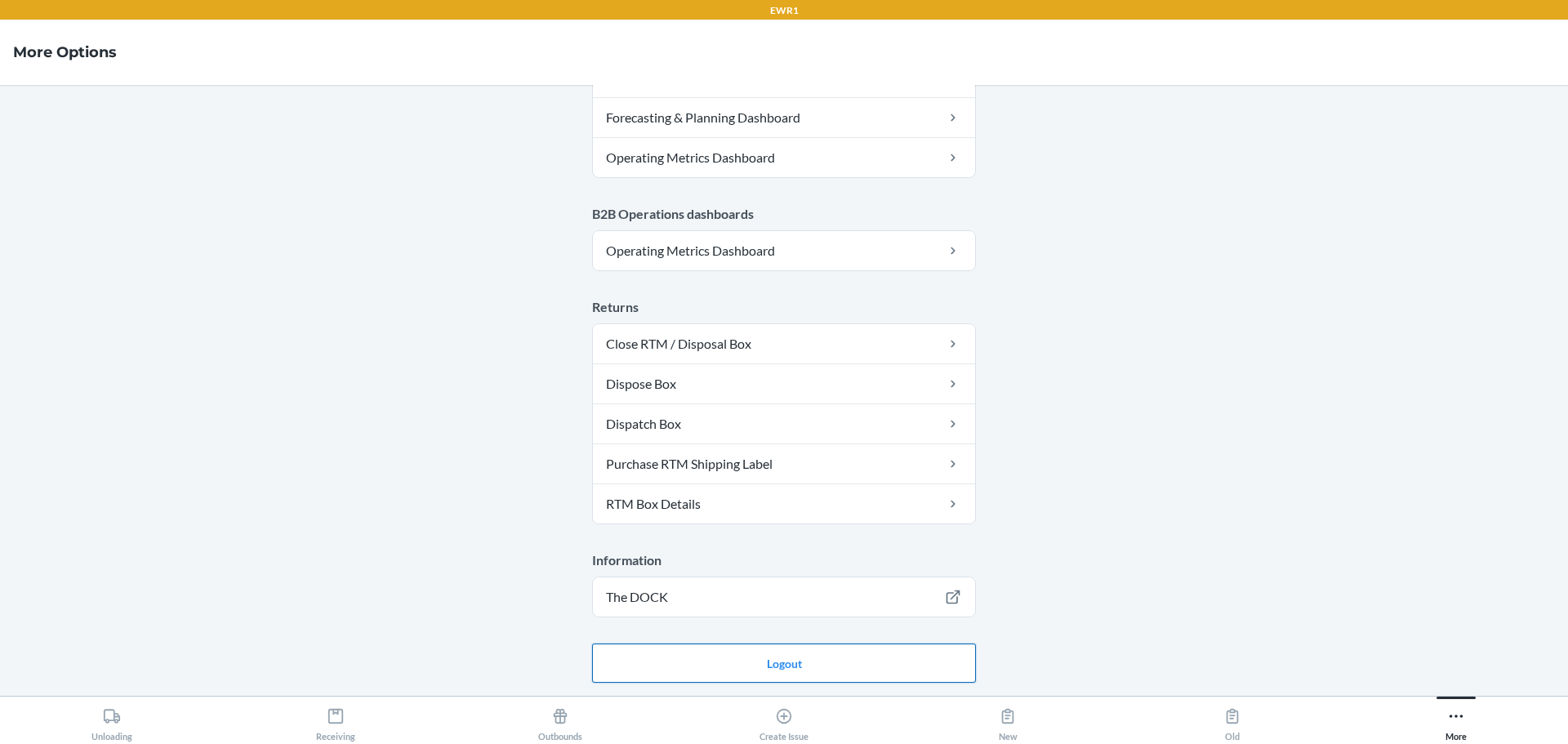
click at [791, 669] on button "Logout" at bounding box center [784, 663] width 384 height 39
